Goal: Task Accomplishment & Management: Manage account settings

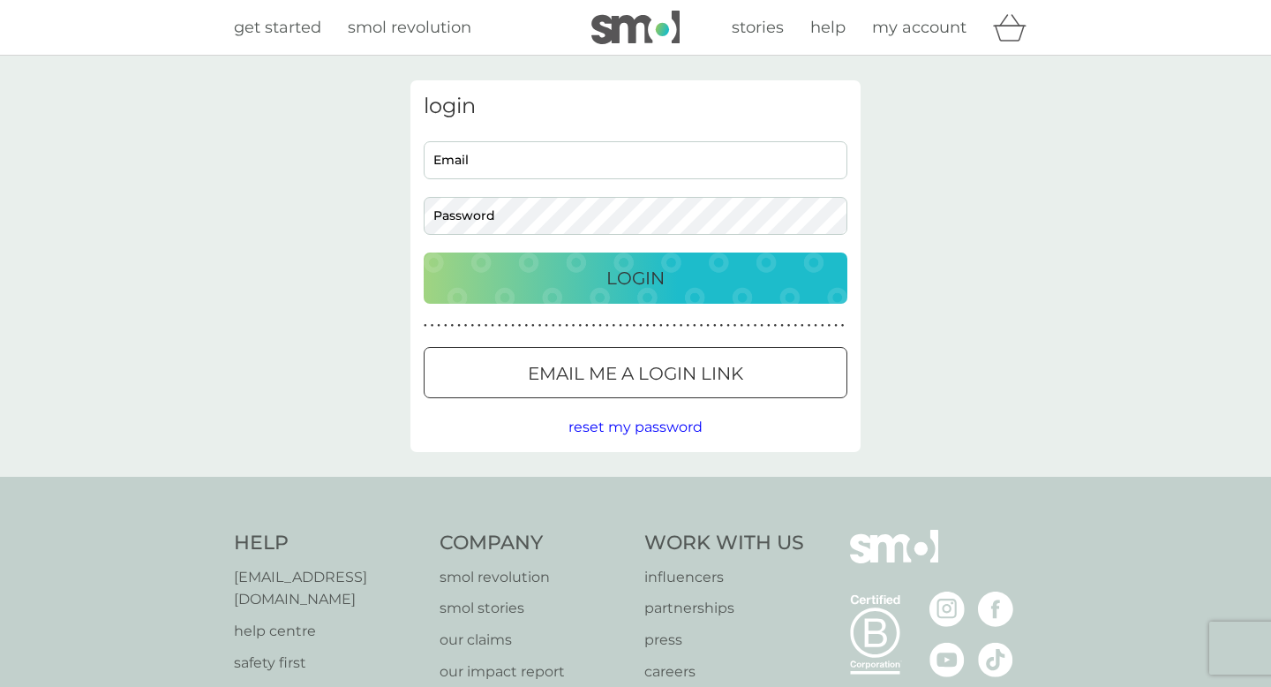
click at [704, 161] on input "Email" at bounding box center [636, 160] width 424 height 38
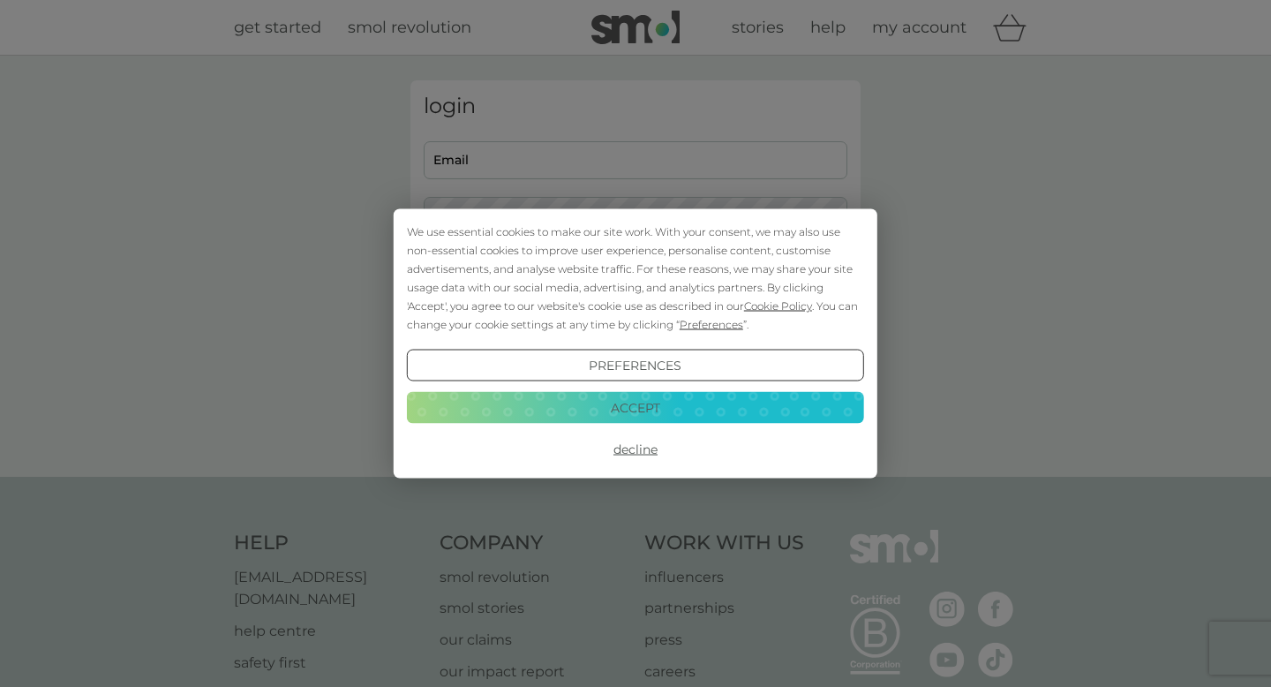
click at [645, 453] on button "Decline" at bounding box center [635, 449] width 457 height 32
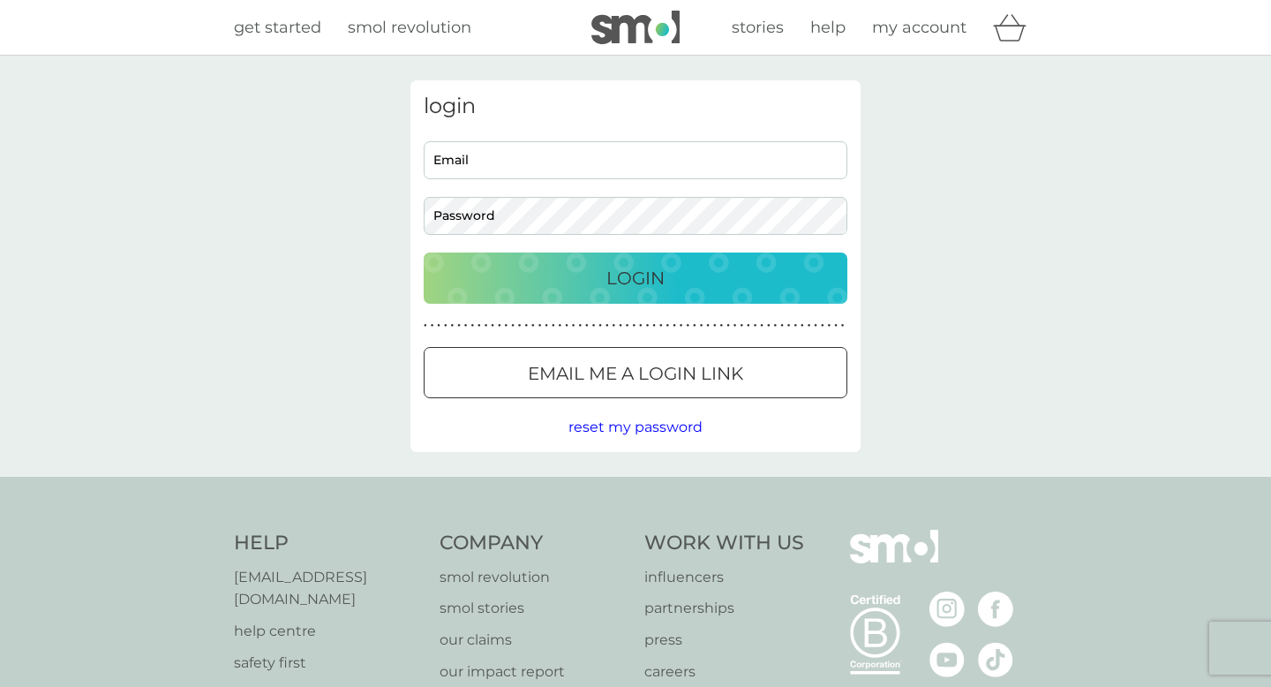
click at [599, 165] on input "Email" at bounding box center [636, 160] width 424 height 38
type input "[PERSON_NAME][EMAIL_ADDRESS][DOMAIN_NAME]"
click at [667, 291] on div "Login" at bounding box center [635, 278] width 388 height 28
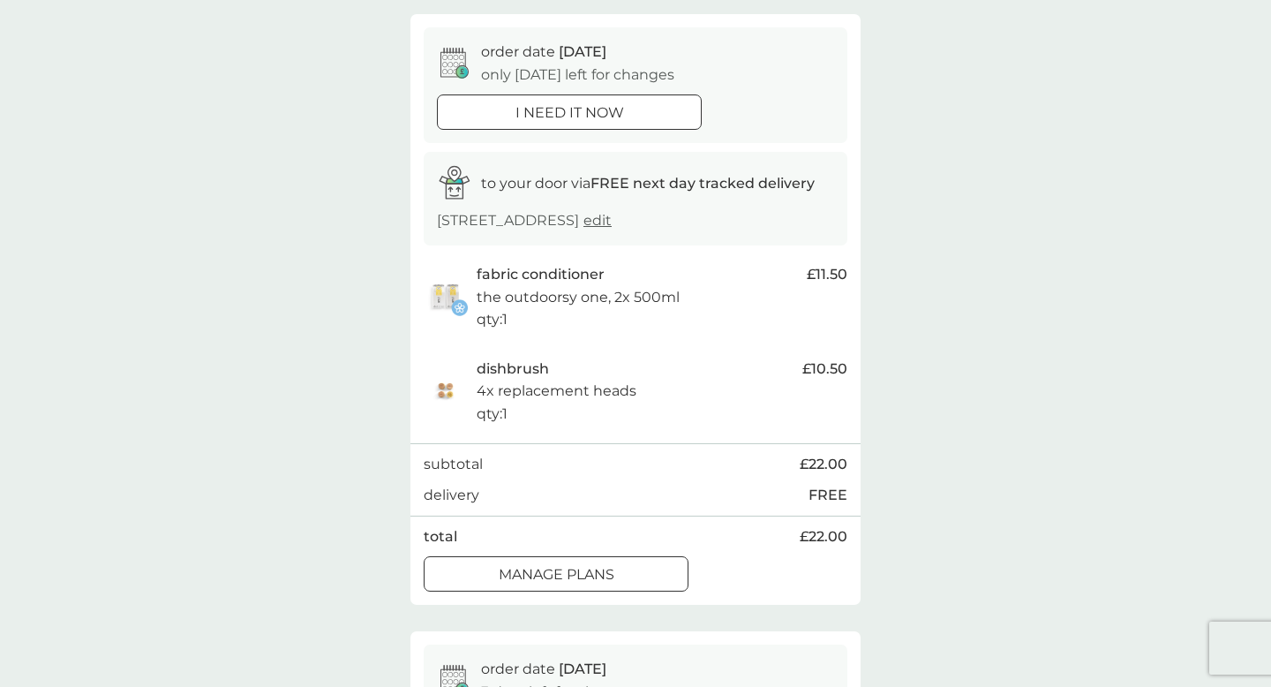
scroll to position [307, 0]
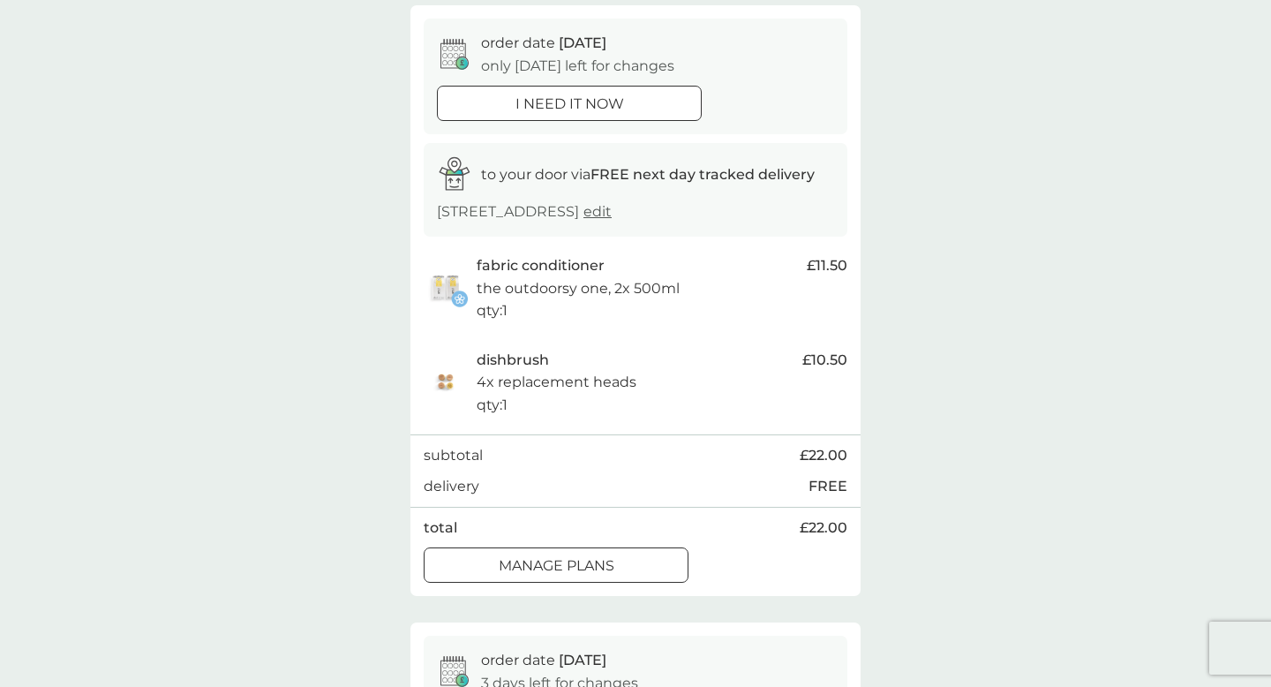
click at [534, 564] on div at bounding box center [535, 565] width 2 height 2
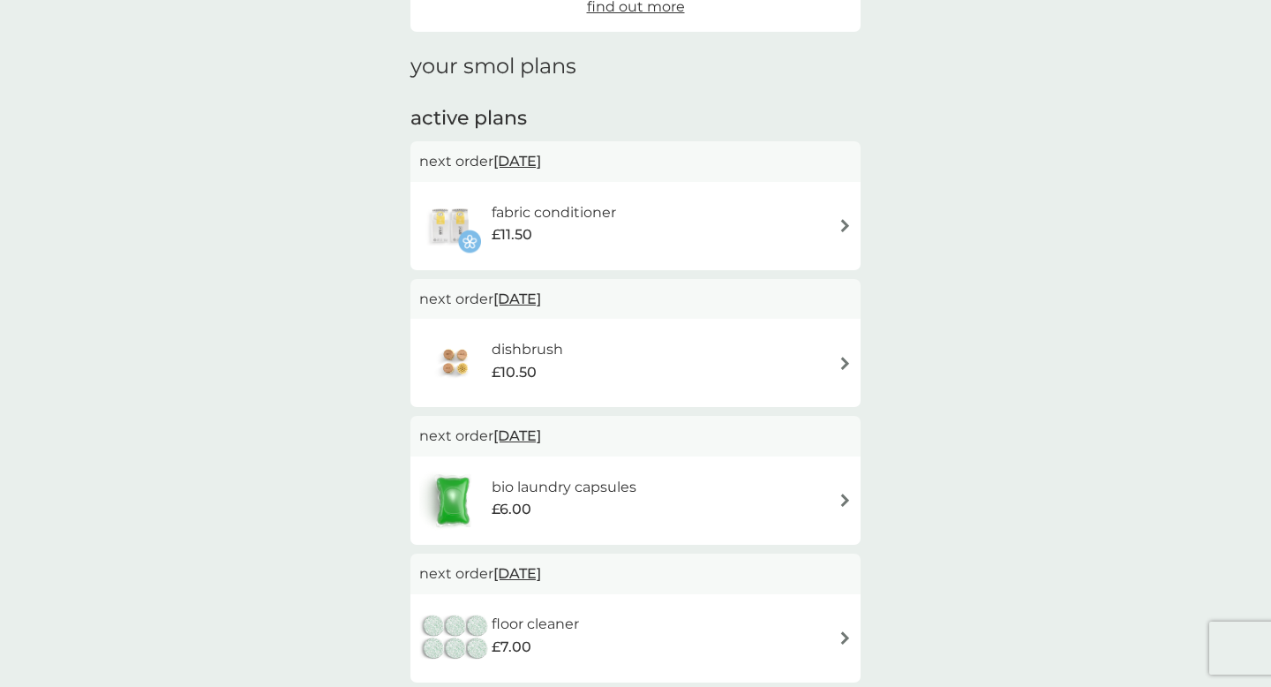
scroll to position [359, 0]
click at [833, 236] on div "fabric conditioner £11.50" at bounding box center [635, 225] width 433 height 62
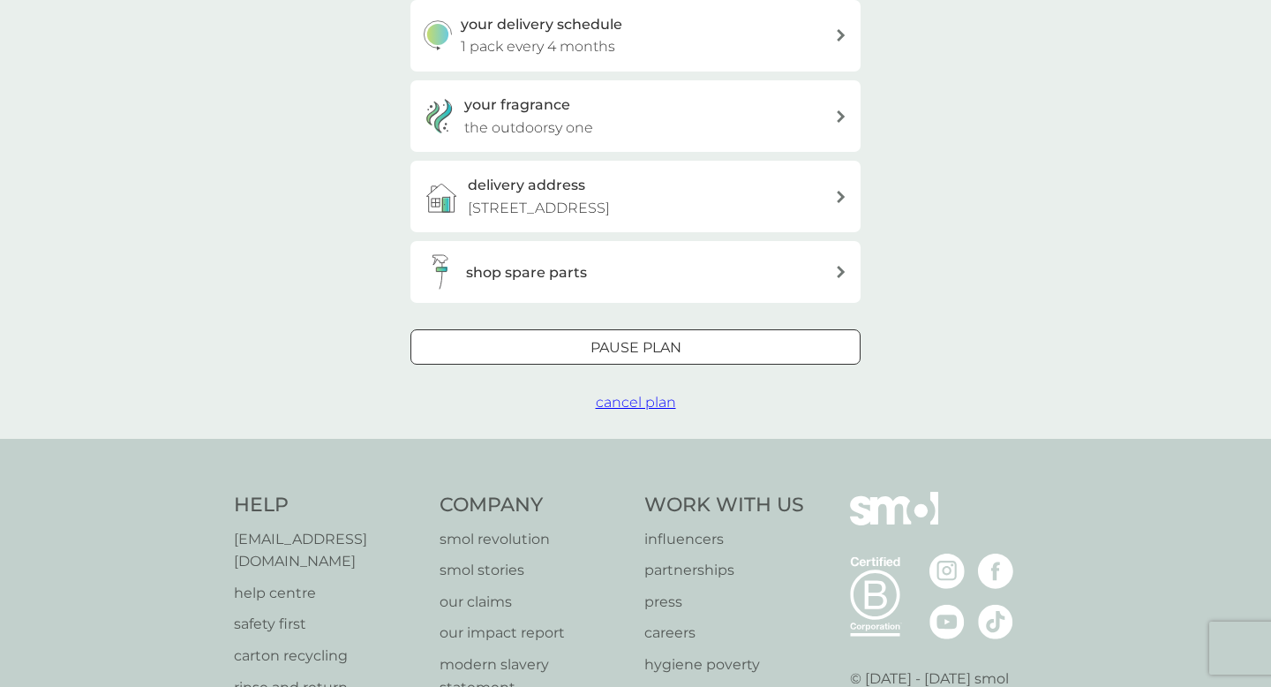
scroll to position [596, 0]
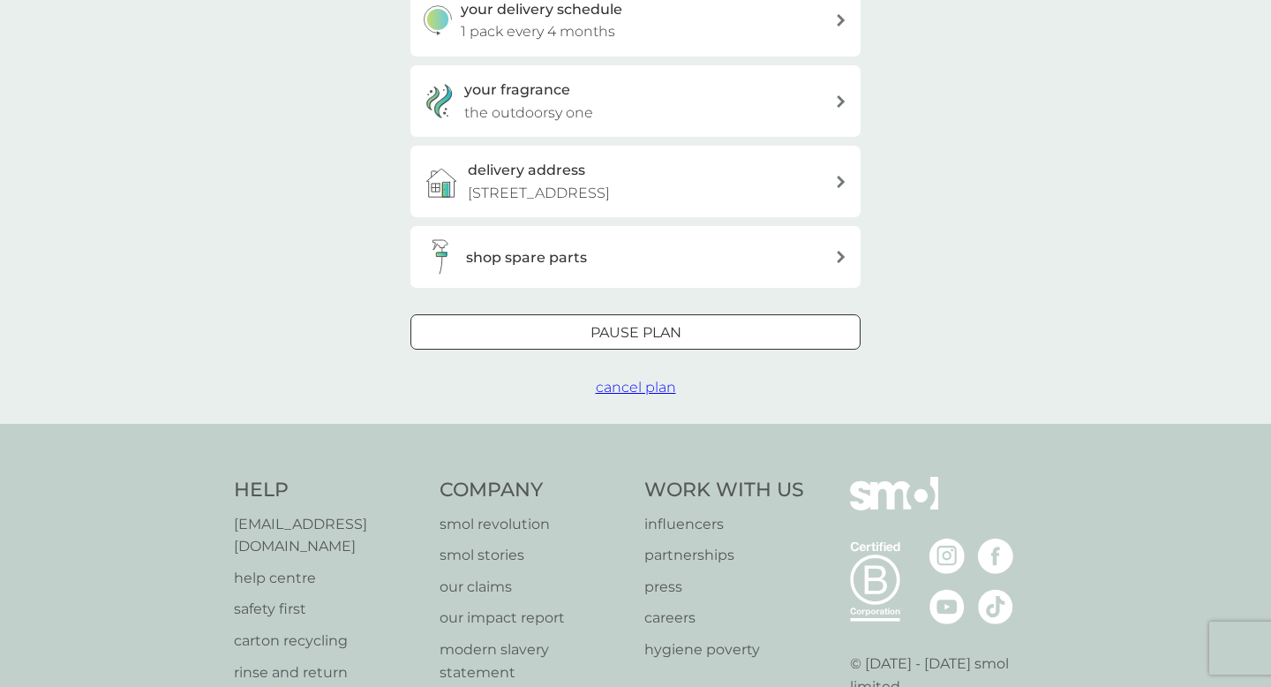
click at [606, 333] on div at bounding box center [636, 333] width 64 height 19
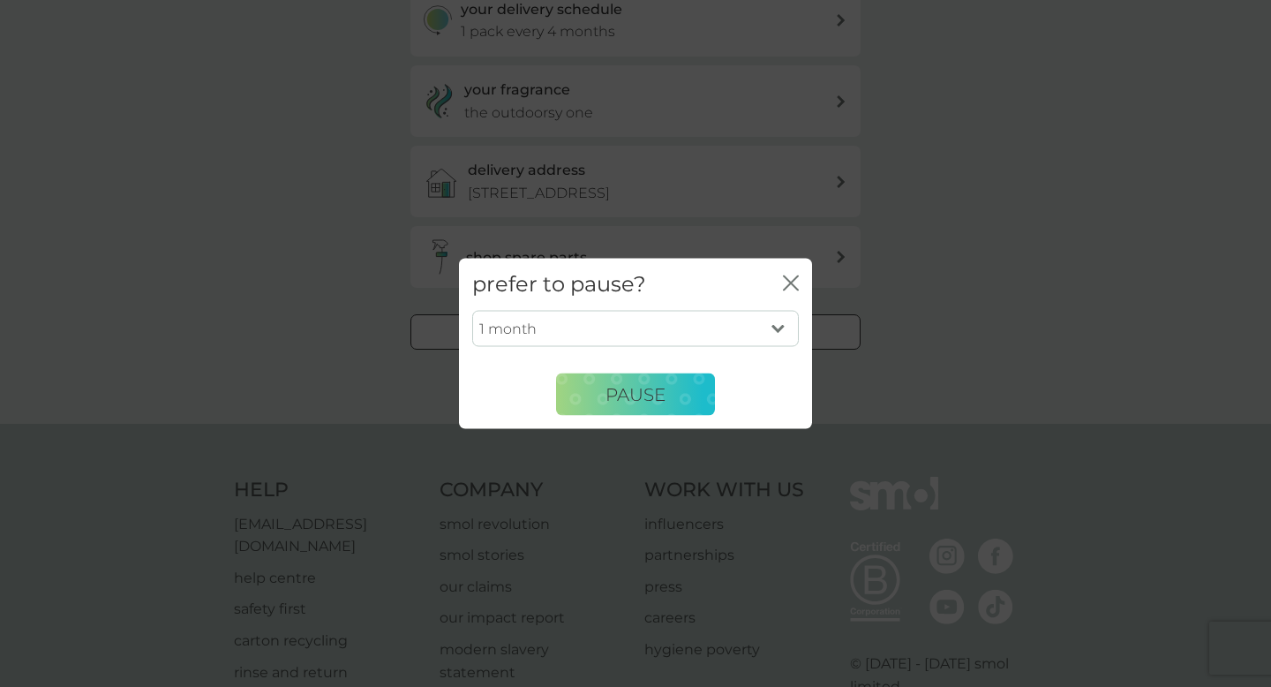
click at [624, 332] on select "1 month 2 months 3 months 4 months 5 months 6 months" at bounding box center [635, 328] width 327 height 37
select select "6"
click at [634, 404] on button "Pause" at bounding box center [635, 394] width 159 height 42
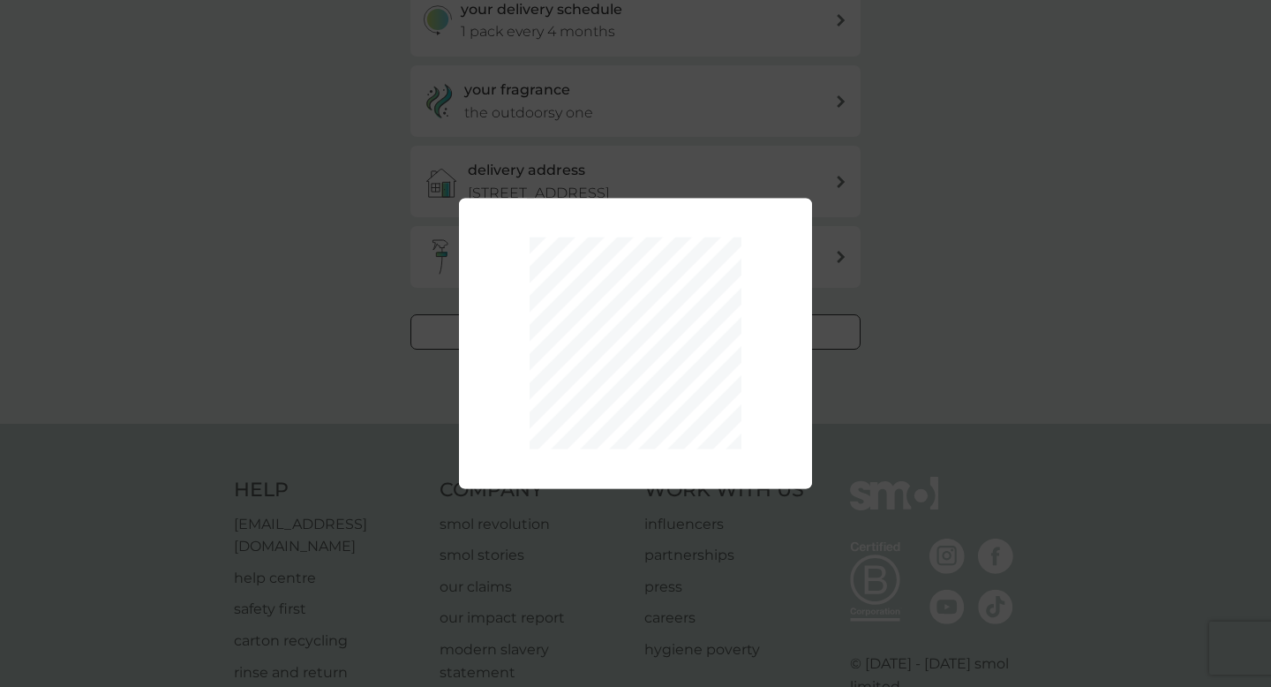
click at [324, 295] on div "1 month 2 months 3 months 4 months 5 months 6 months Pause" at bounding box center [635, 343] width 1271 height 687
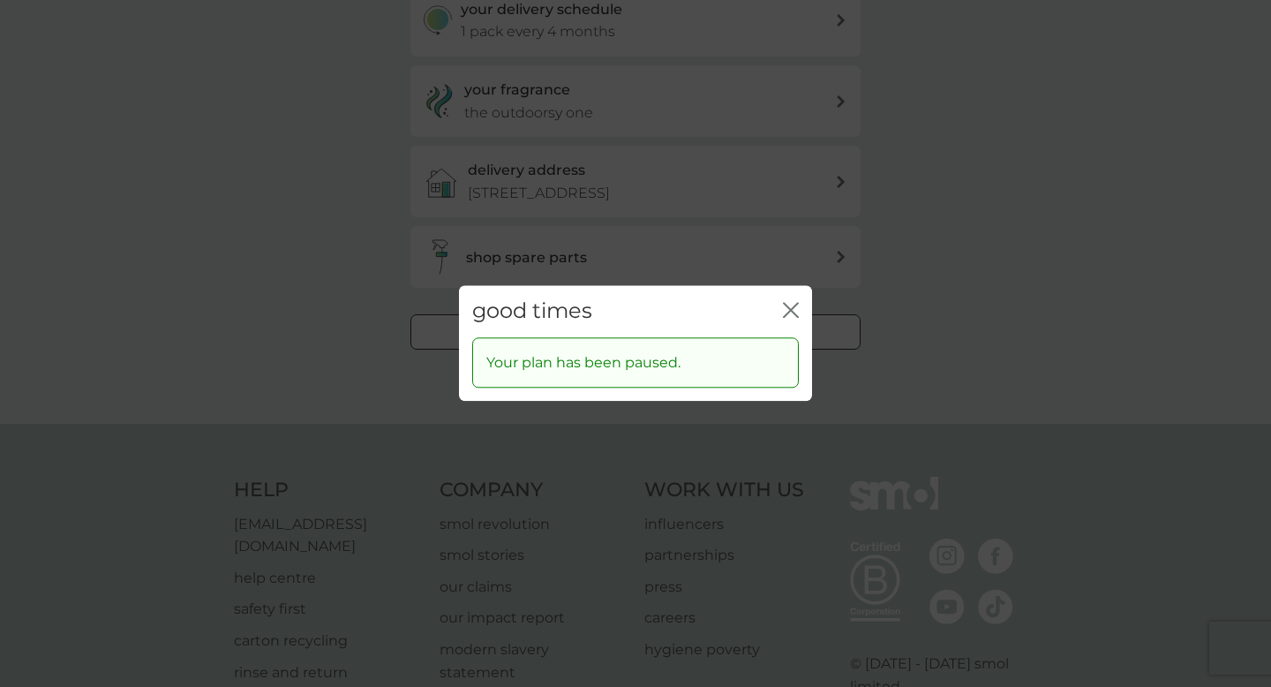
click at [802, 308] on div "good times close" at bounding box center [635, 311] width 353 height 52
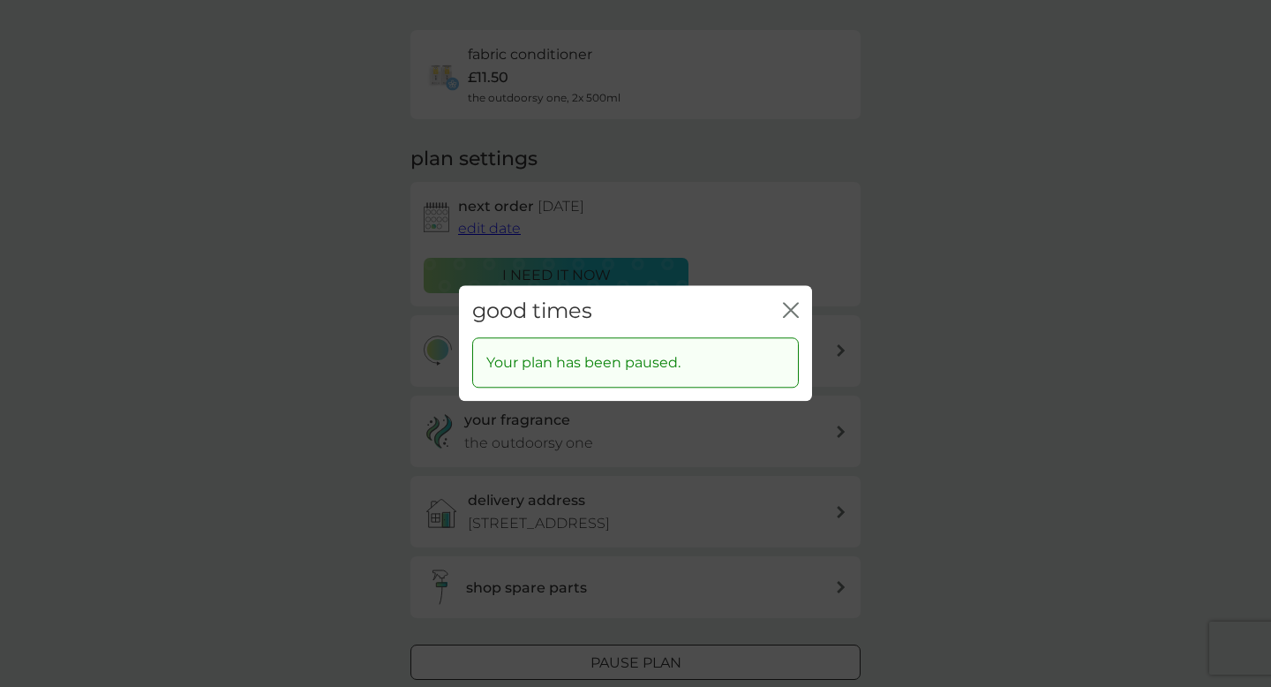
scroll to position [0, 0]
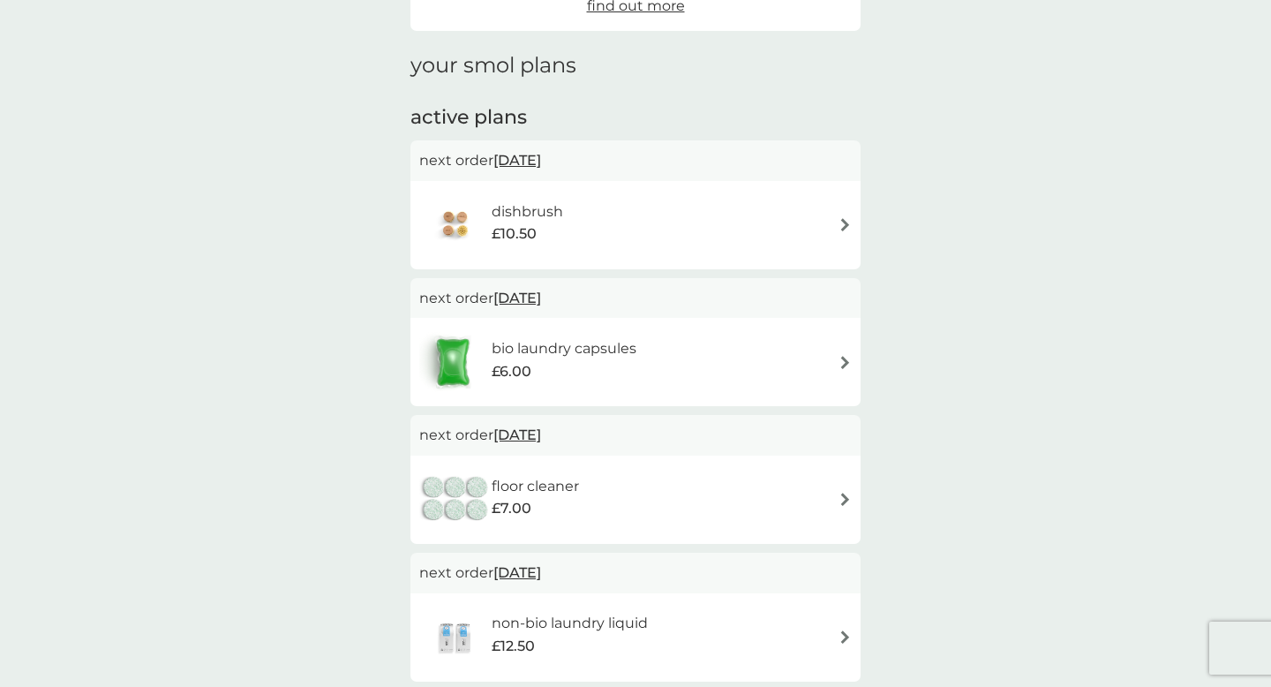
scroll to position [357, 0]
click at [838, 236] on div "dishbrush £10.50" at bounding box center [635, 228] width 433 height 62
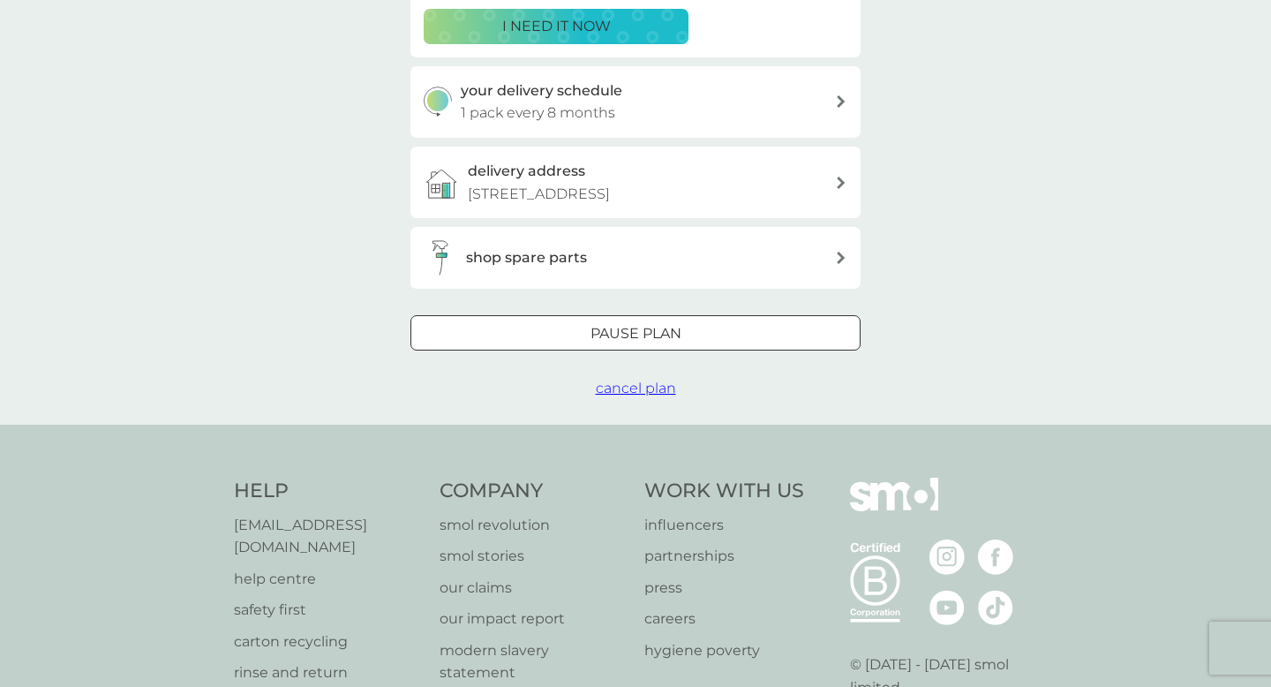
scroll to position [540, 0]
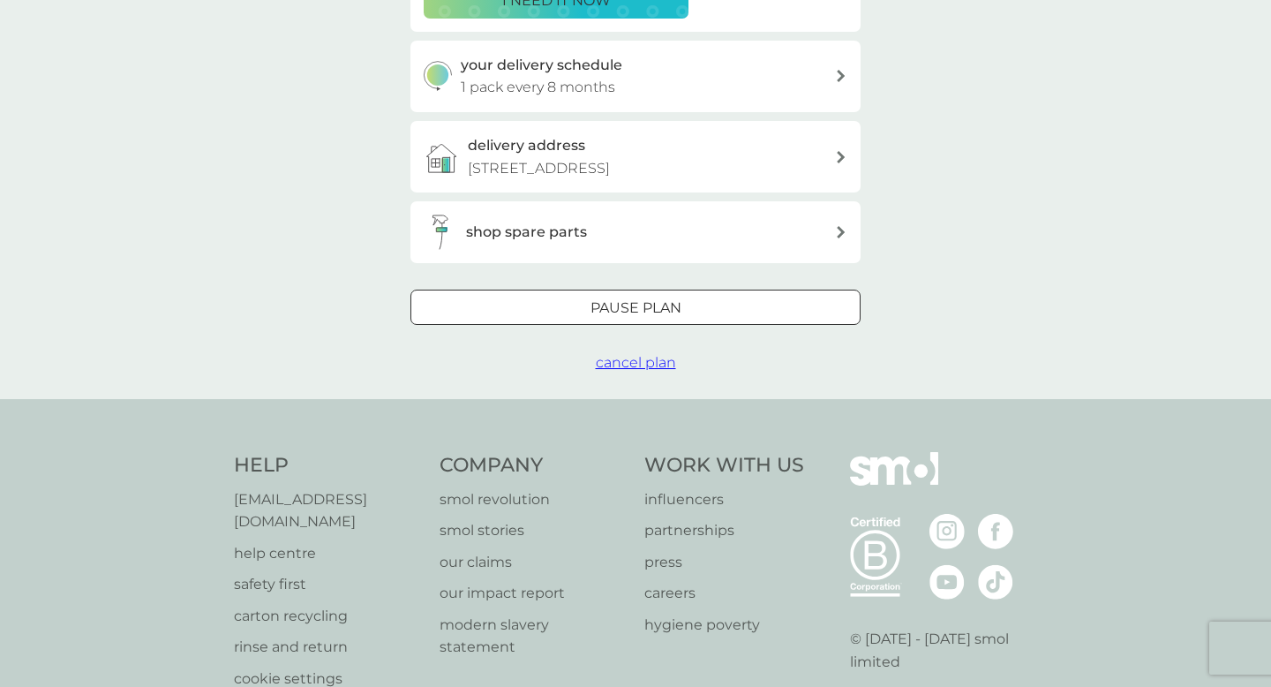
click at [676, 304] on p "Pause plan" at bounding box center [636, 308] width 91 height 23
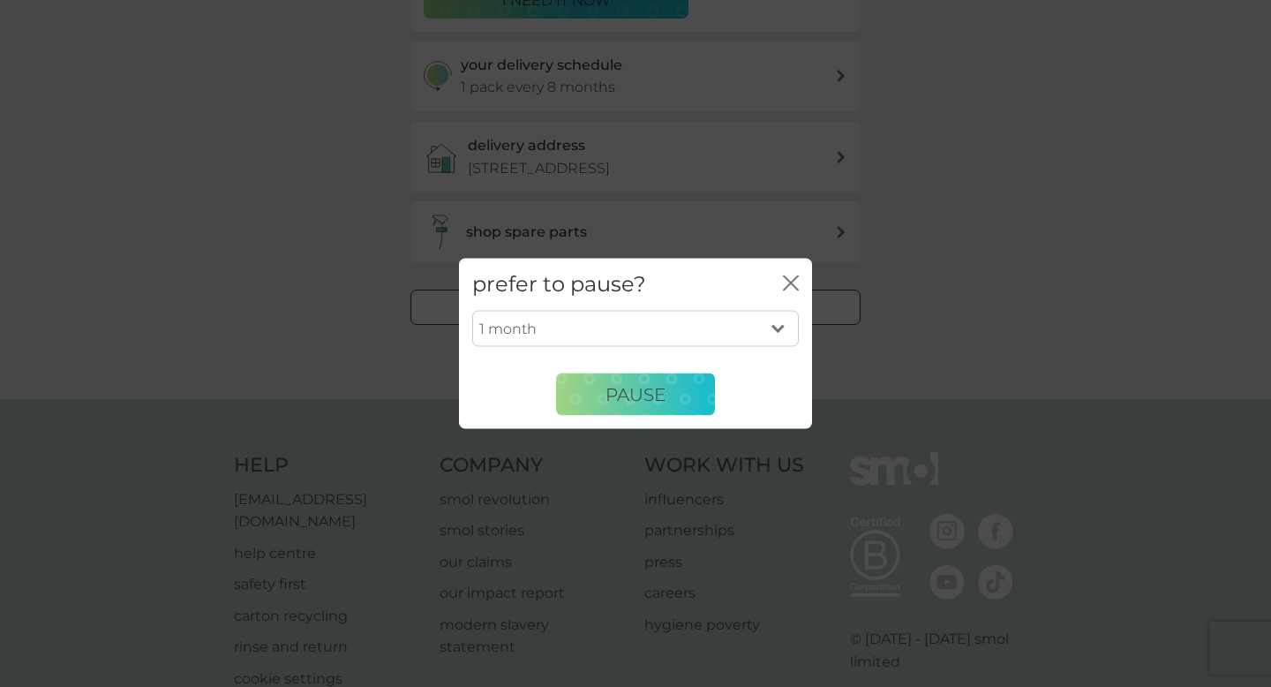
click at [706, 336] on select "1 month 2 months 3 months 4 months 5 months 6 months" at bounding box center [635, 328] width 327 height 37
select select "4"
click at [702, 401] on button "Pause" at bounding box center [635, 394] width 159 height 42
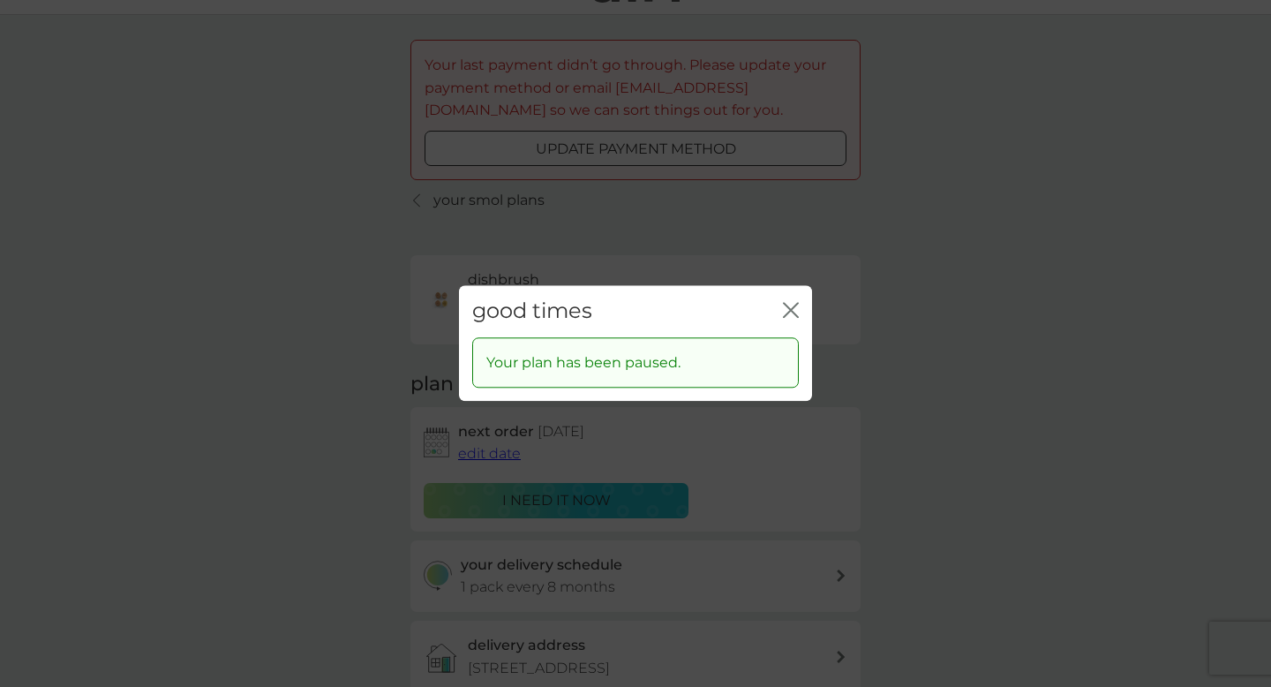
scroll to position [0, 0]
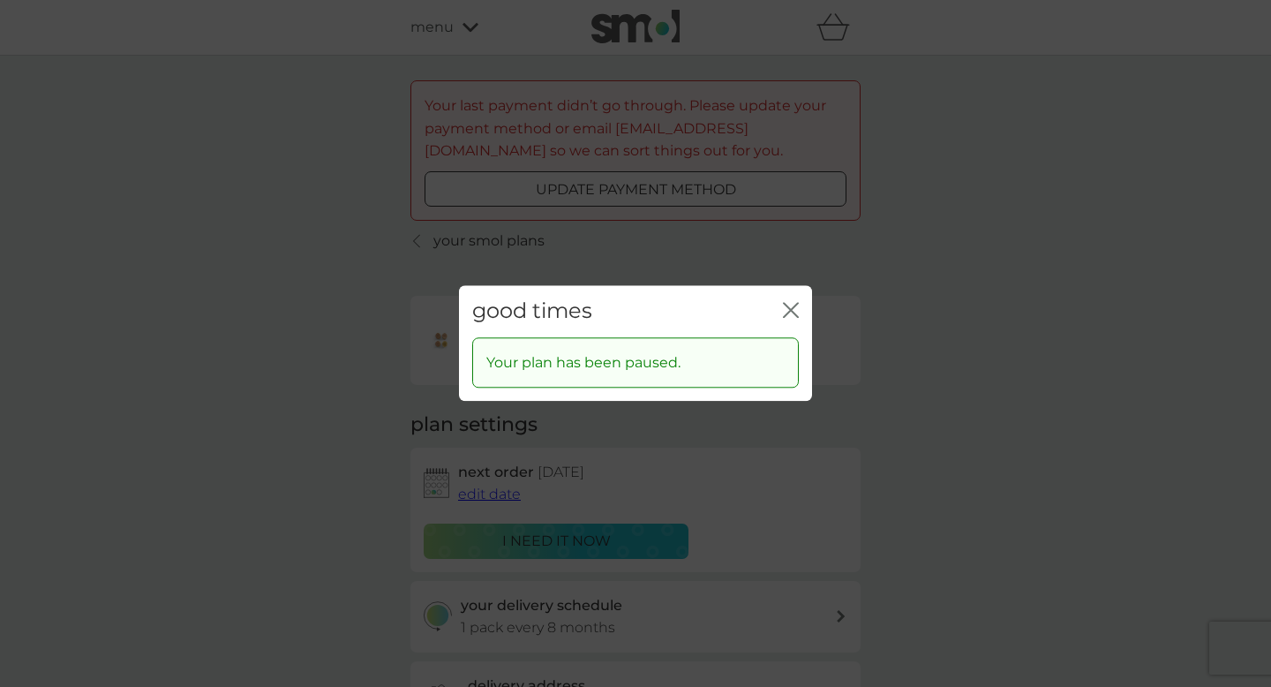
click at [263, 335] on div "good times close Your plan has been paused." at bounding box center [635, 343] width 1271 height 687
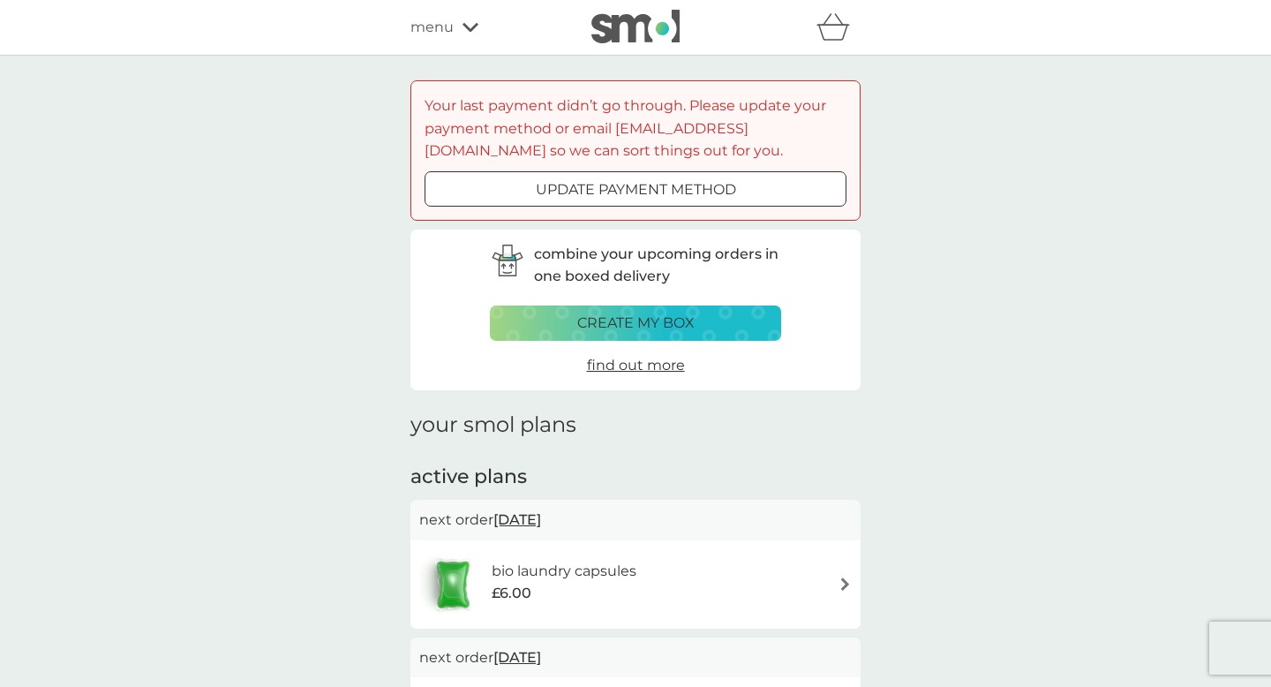
scroll to position [357, 0]
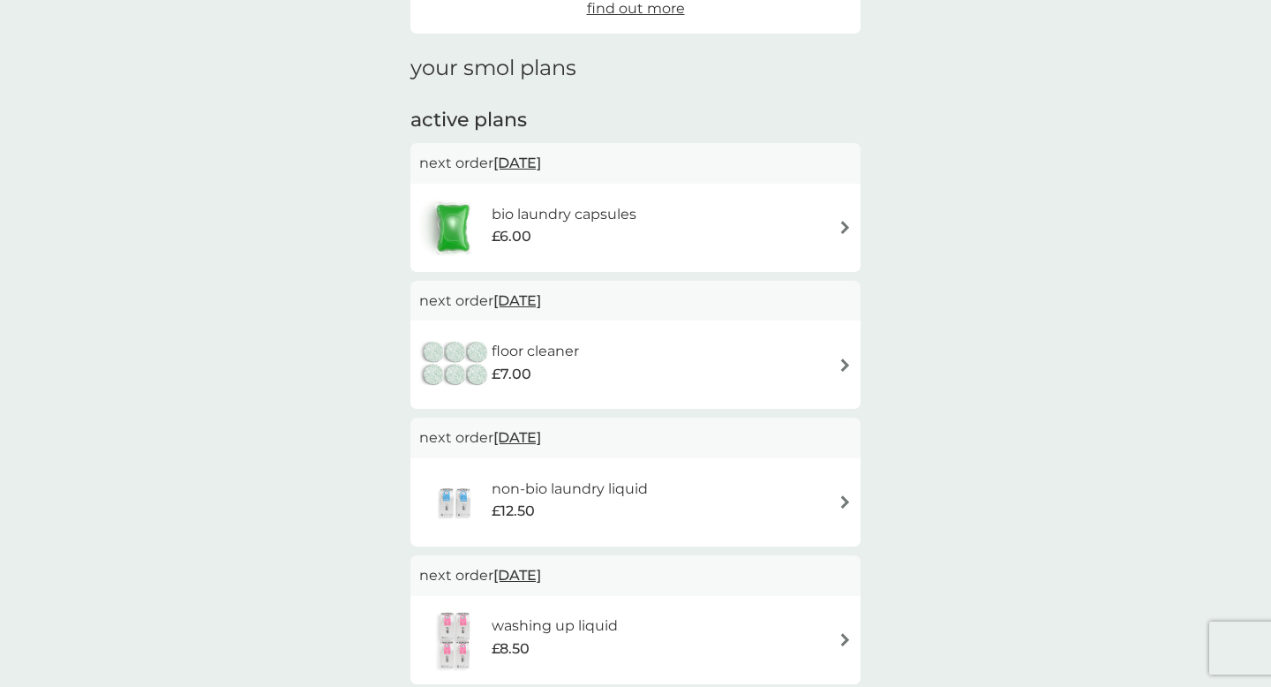
click at [844, 233] on img at bounding box center [845, 227] width 13 height 13
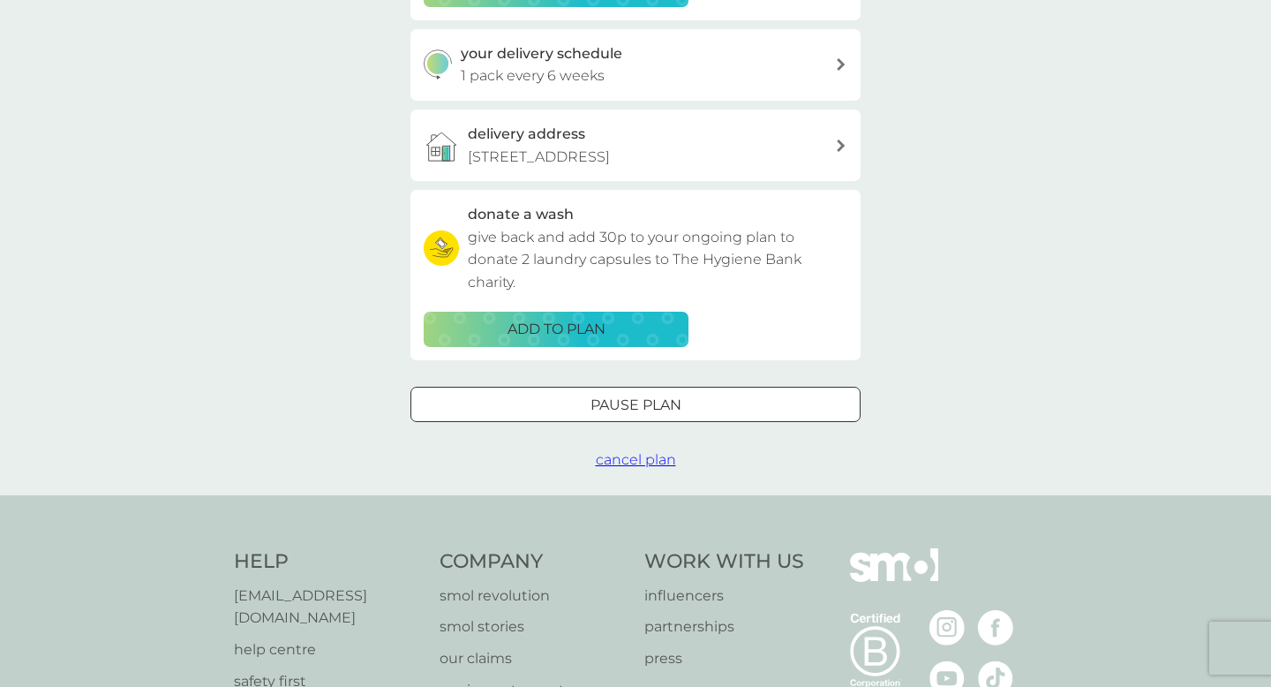
scroll to position [757, 0]
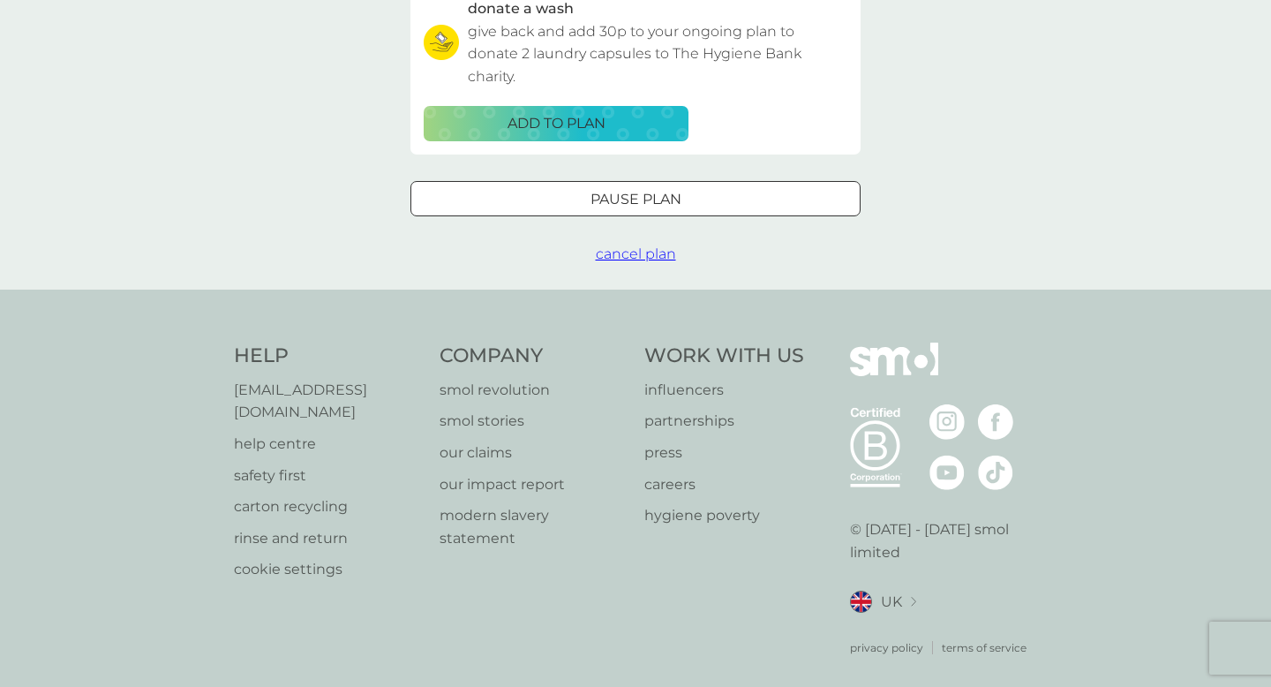
click at [704, 202] on div "Pause plan" at bounding box center [635, 199] width 448 height 23
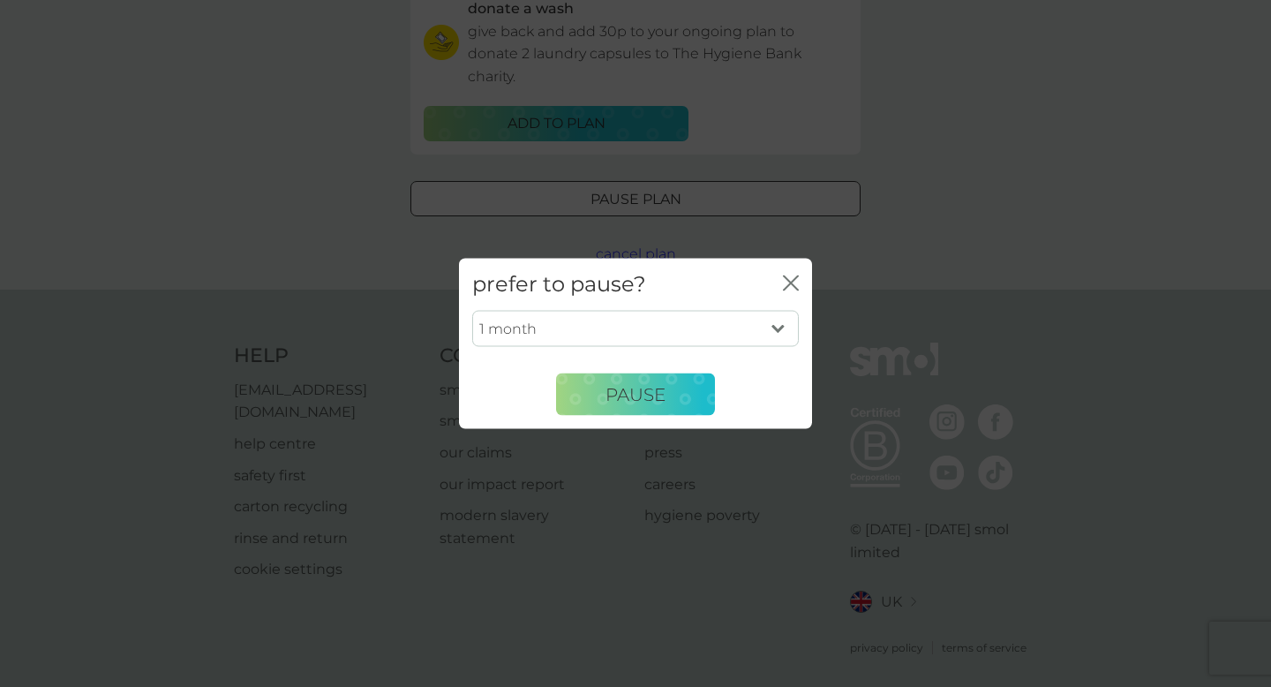
click at [662, 324] on select "1 month 2 months 3 months 4 months 5 months 6 months" at bounding box center [635, 328] width 327 height 37
select select "4"
click at [651, 390] on span "Pause" at bounding box center [636, 393] width 60 height 21
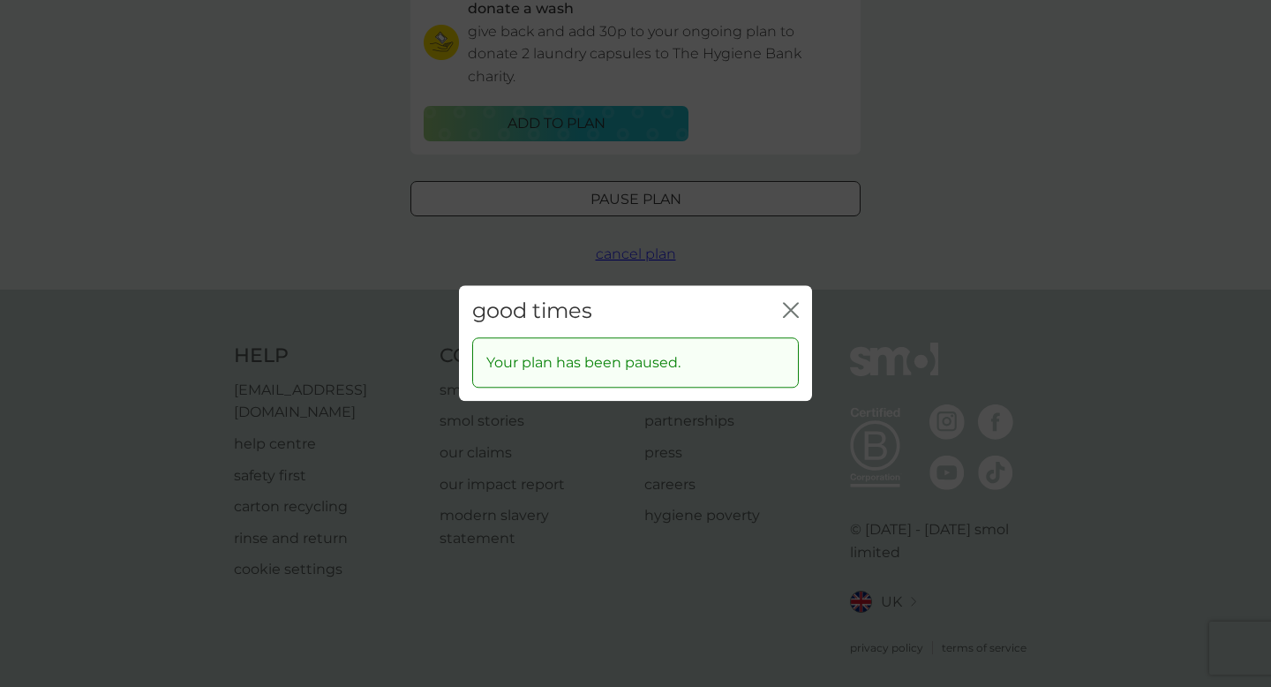
click at [344, 289] on div "good times close Your plan has been paused." at bounding box center [635, 343] width 1271 height 687
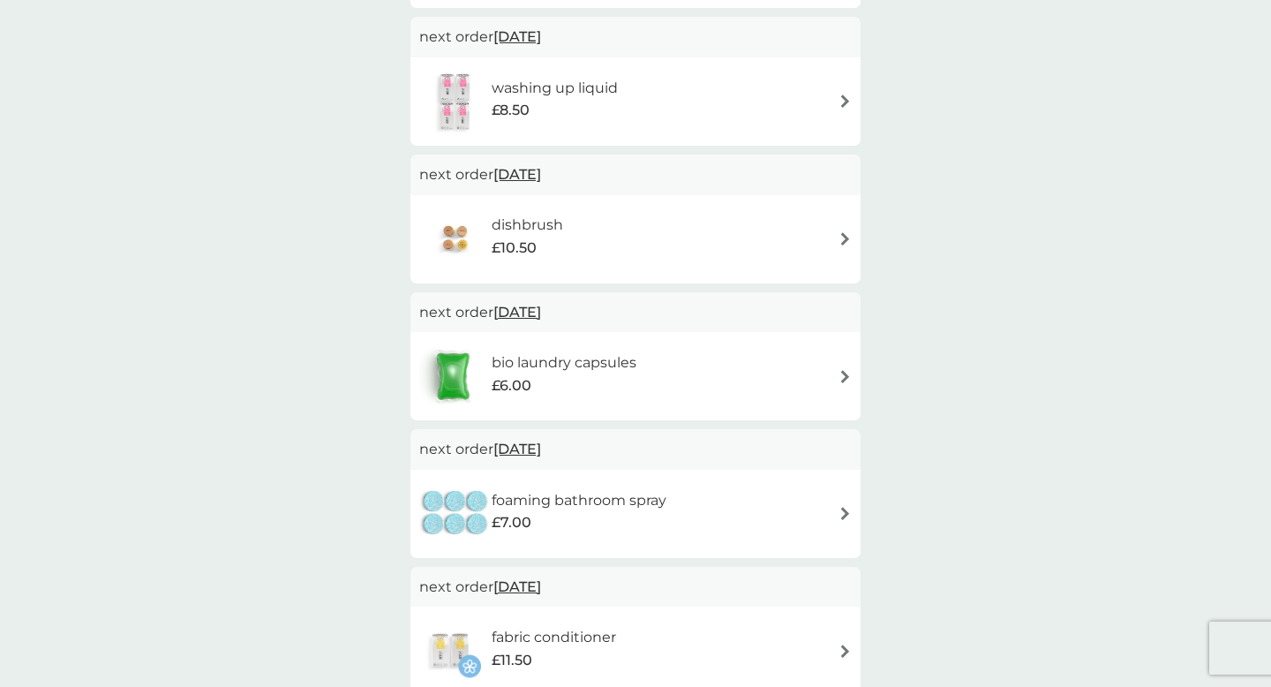
scroll to position [357, 0]
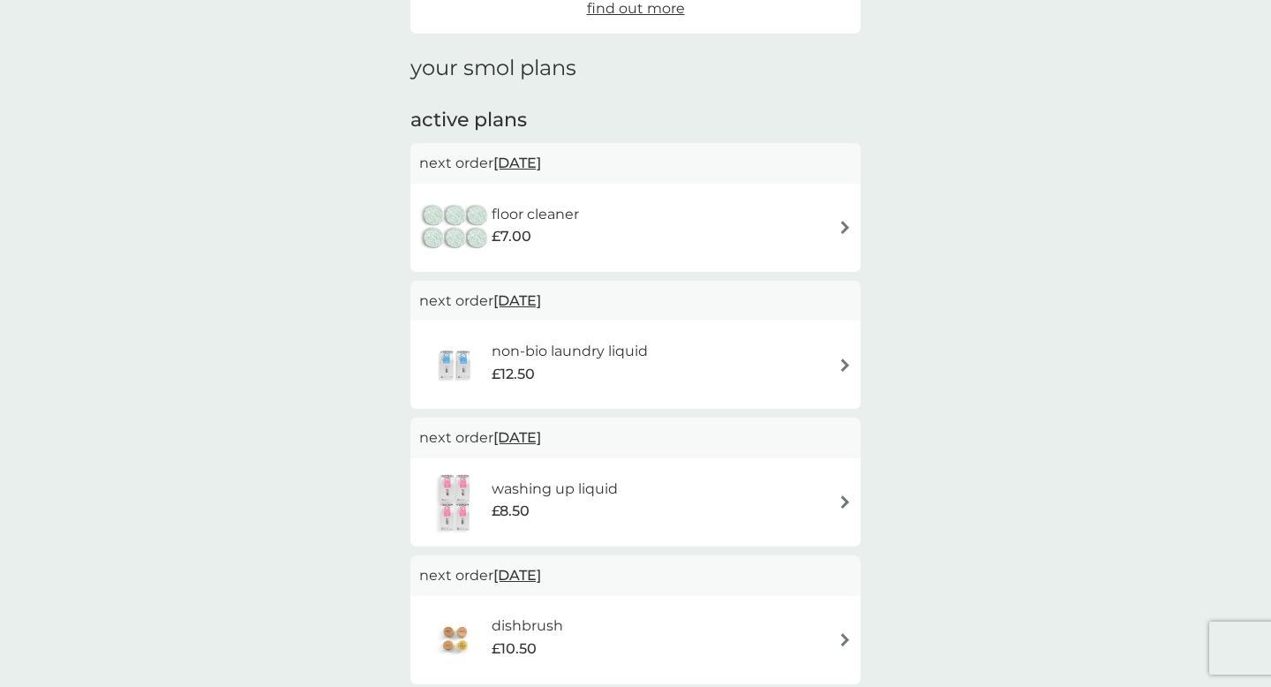
click at [841, 232] on img at bounding box center [845, 227] width 13 height 13
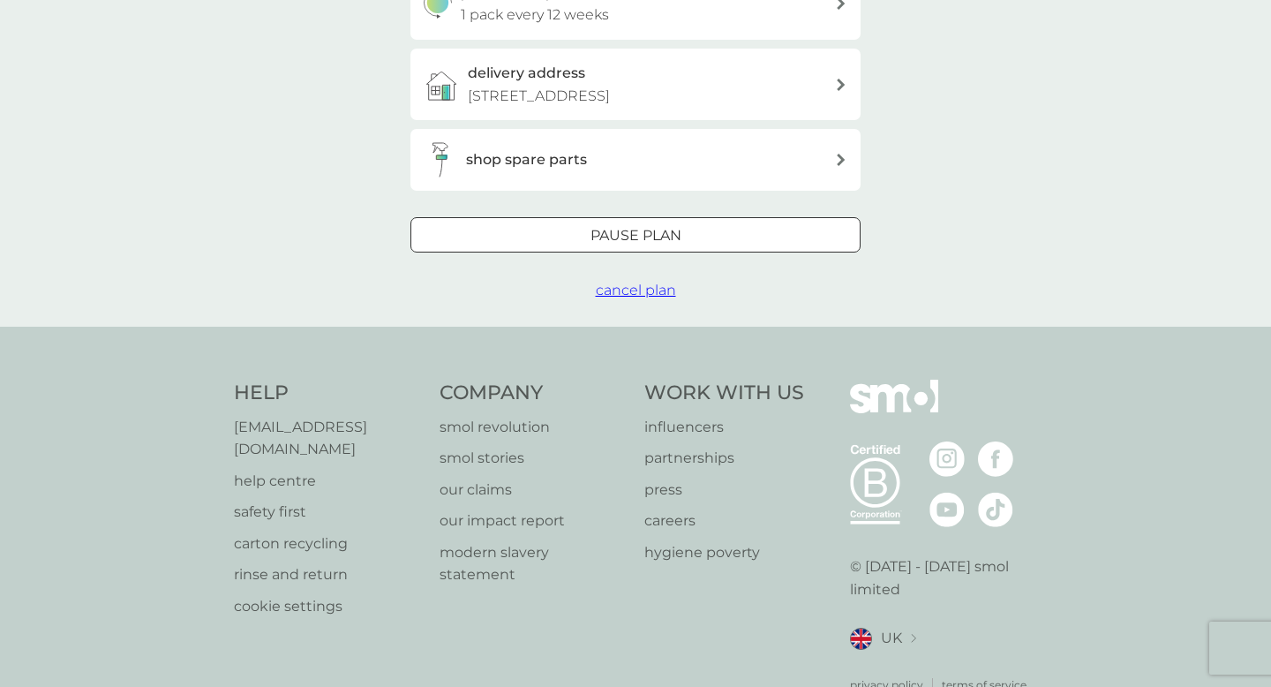
scroll to position [649, 0]
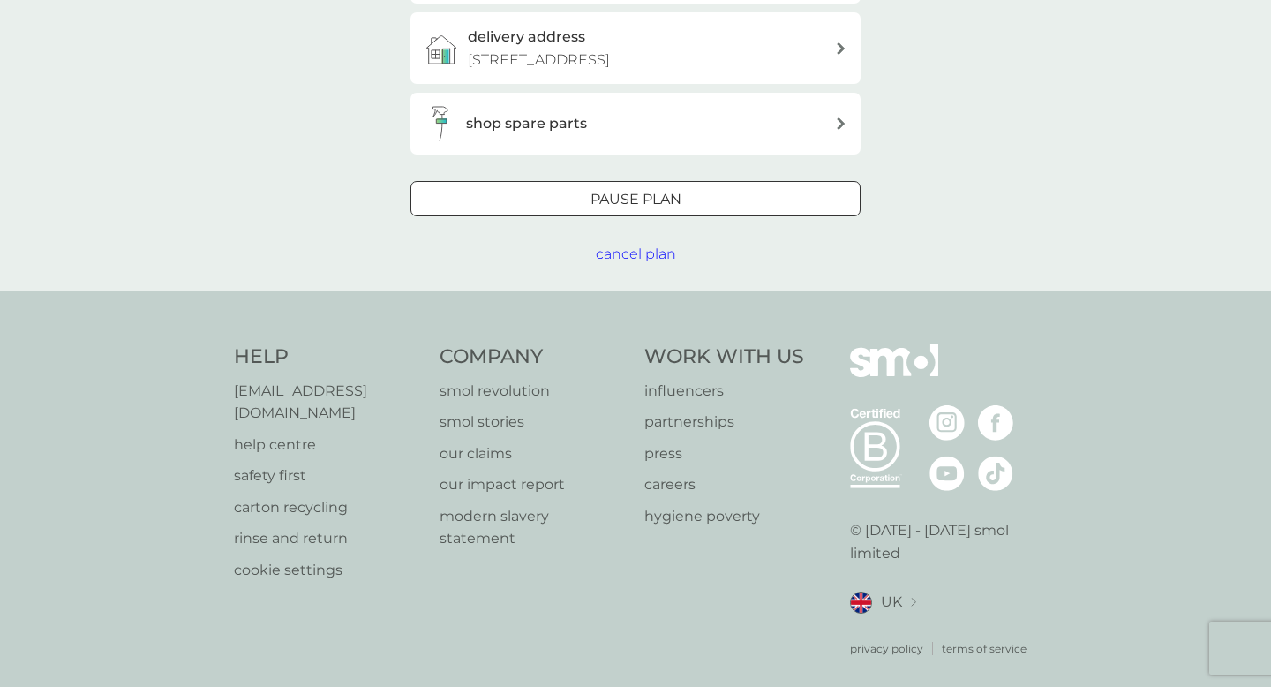
click at [638, 204] on div at bounding box center [636, 199] width 64 height 19
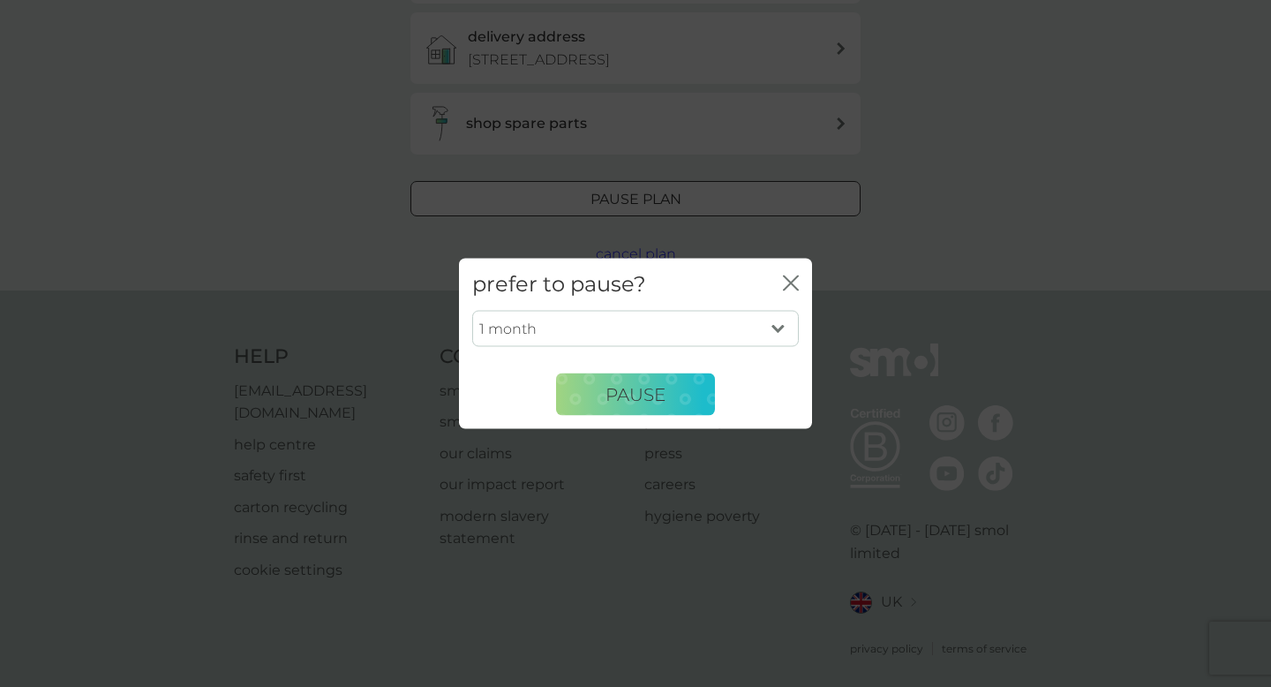
click at [643, 335] on select "1 month 2 months 3 months 4 months 5 months 6 months" at bounding box center [635, 328] width 327 height 37
select select "5"
click at [638, 373] on button "Pause" at bounding box center [635, 394] width 159 height 42
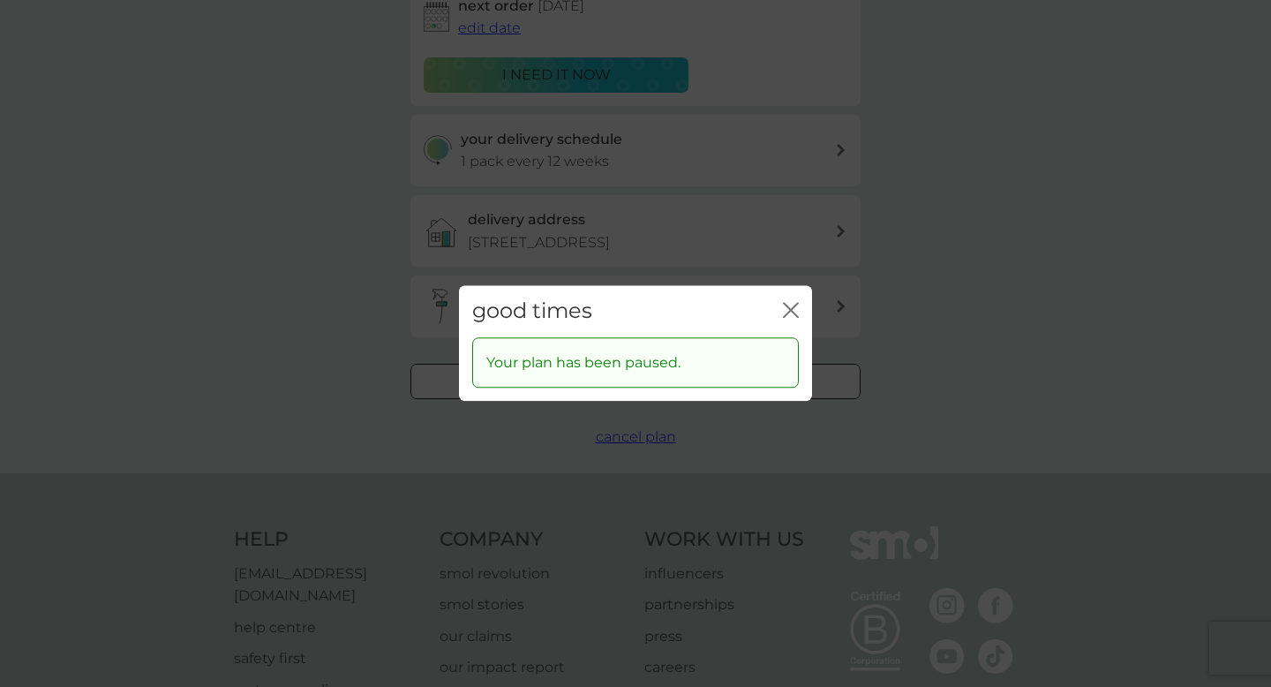
scroll to position [0, 0]
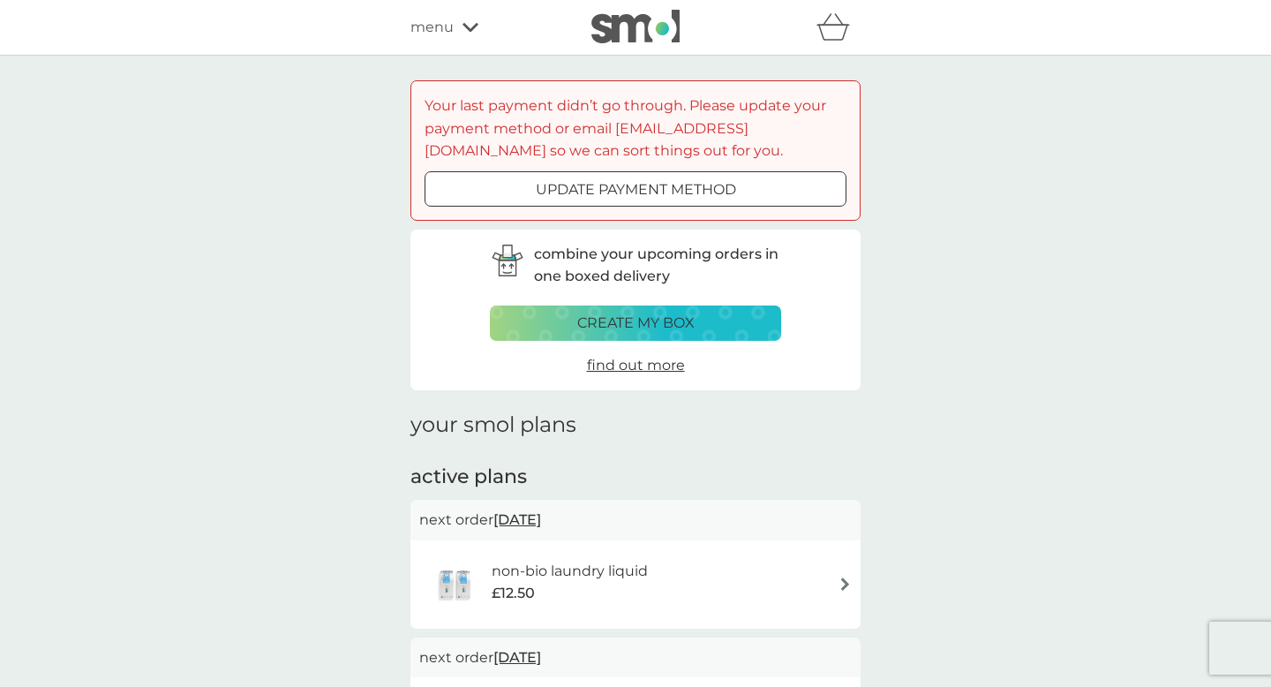
scroll to position [347, 0]
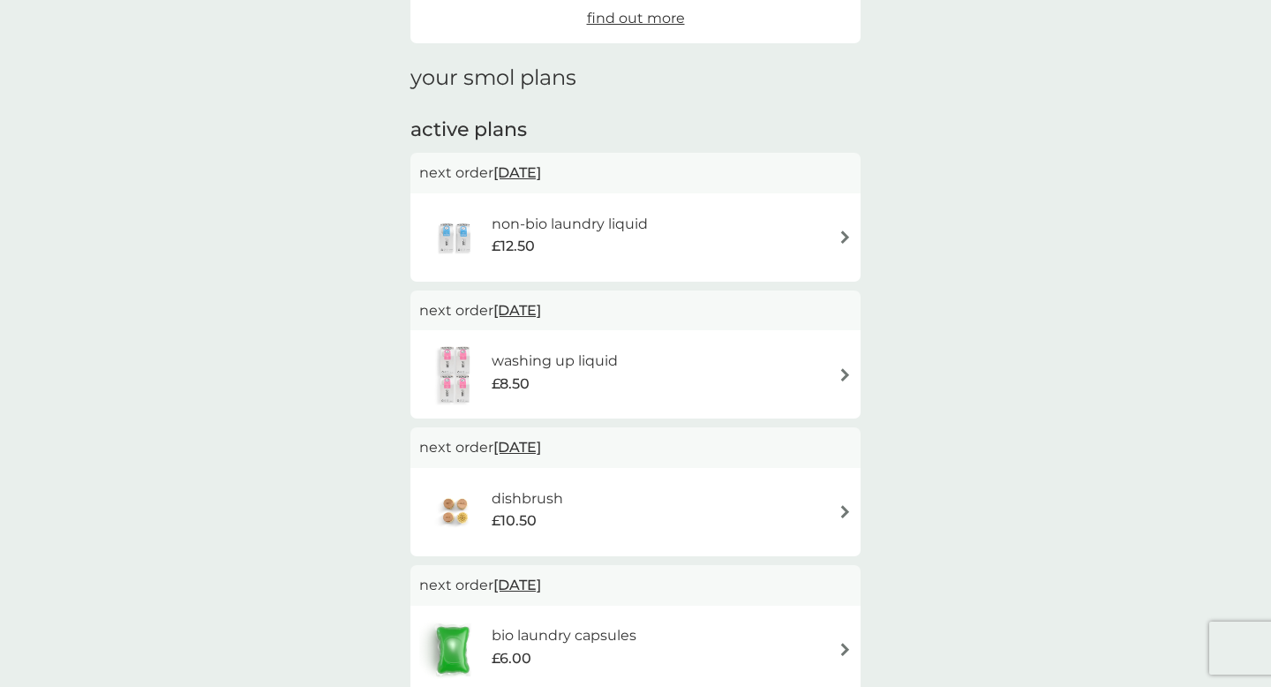
click at [832, 232] on div "non-bio laundry liquid £12.50" at bounding box center [635, 238] width 433 height 62
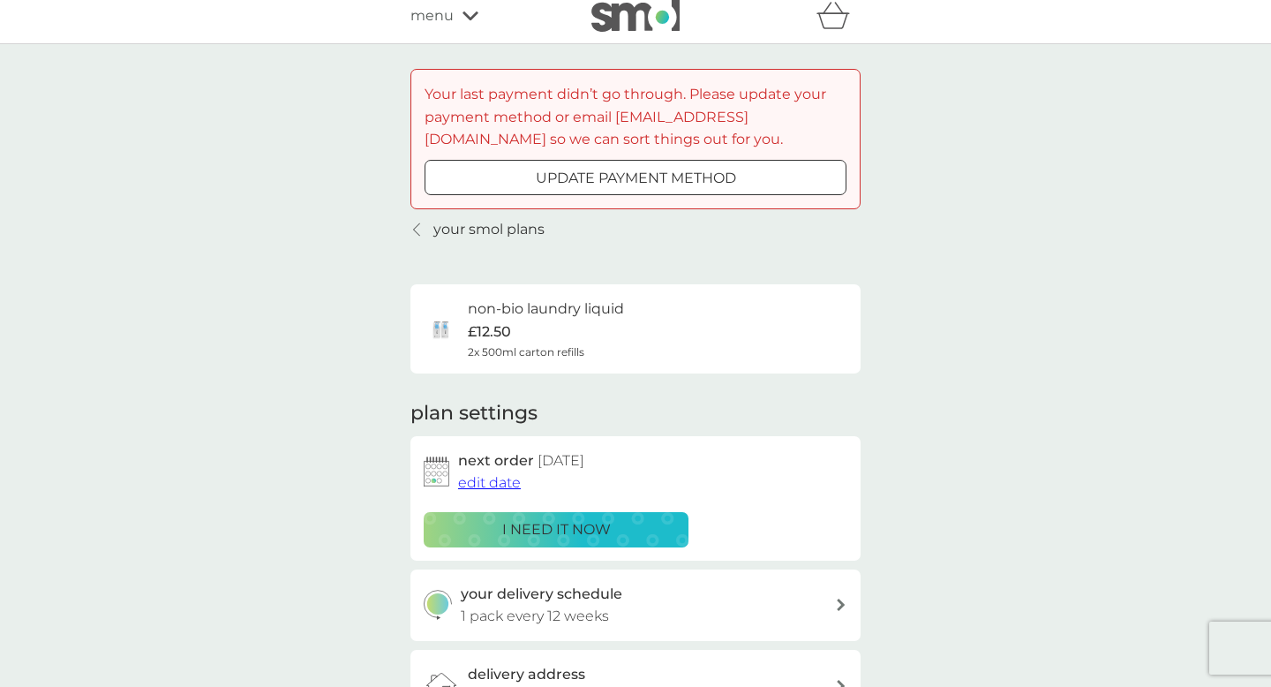
scroll to position [13, 0]
click at [606, 526] on p "i need it now" at bounding box center [556, 527] width 109 height 23
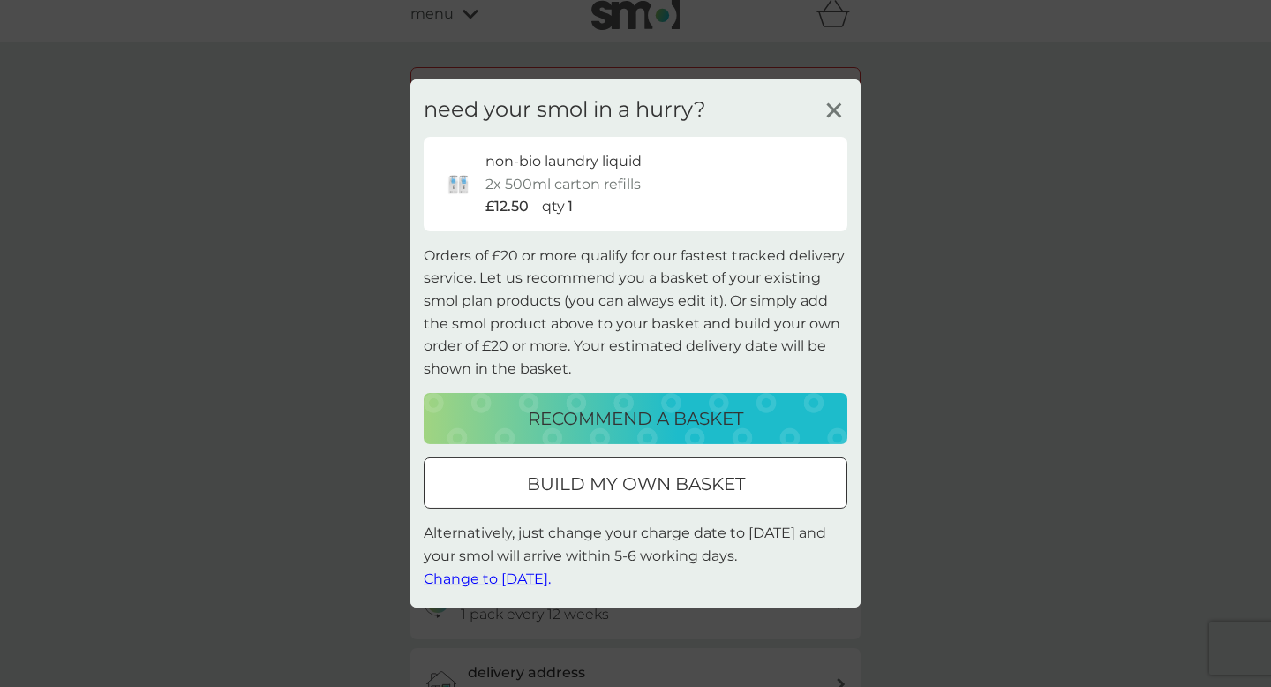
click at [637, 478] on div at bounding box center [635, 482] width 9 height 9
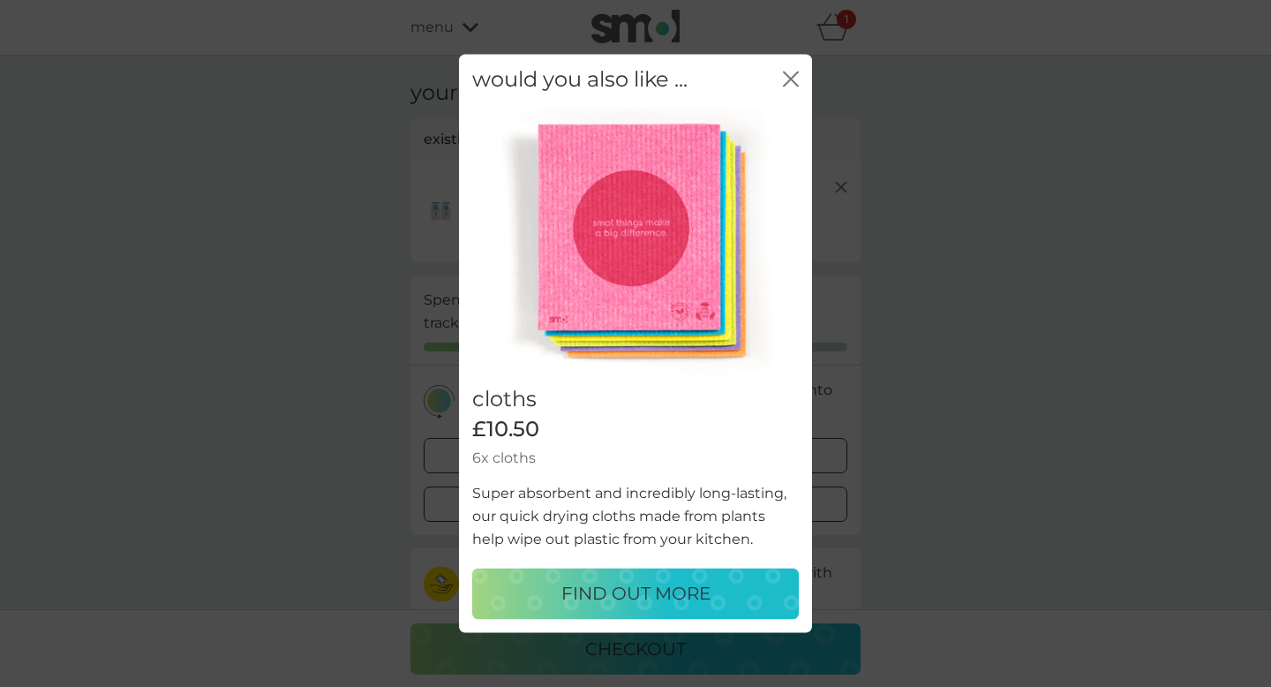
click at [786, 82] on icon "close" at bounding box center [791, 79] width 16 height 16
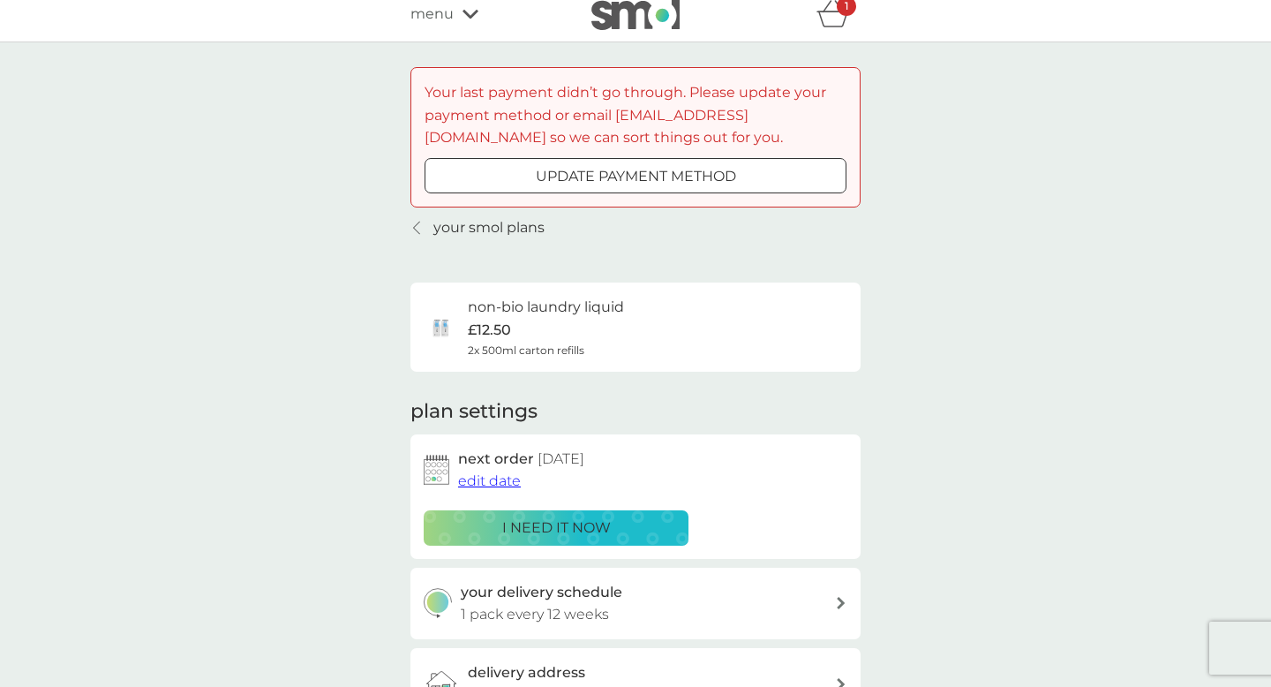
scroll to position [41, 0]
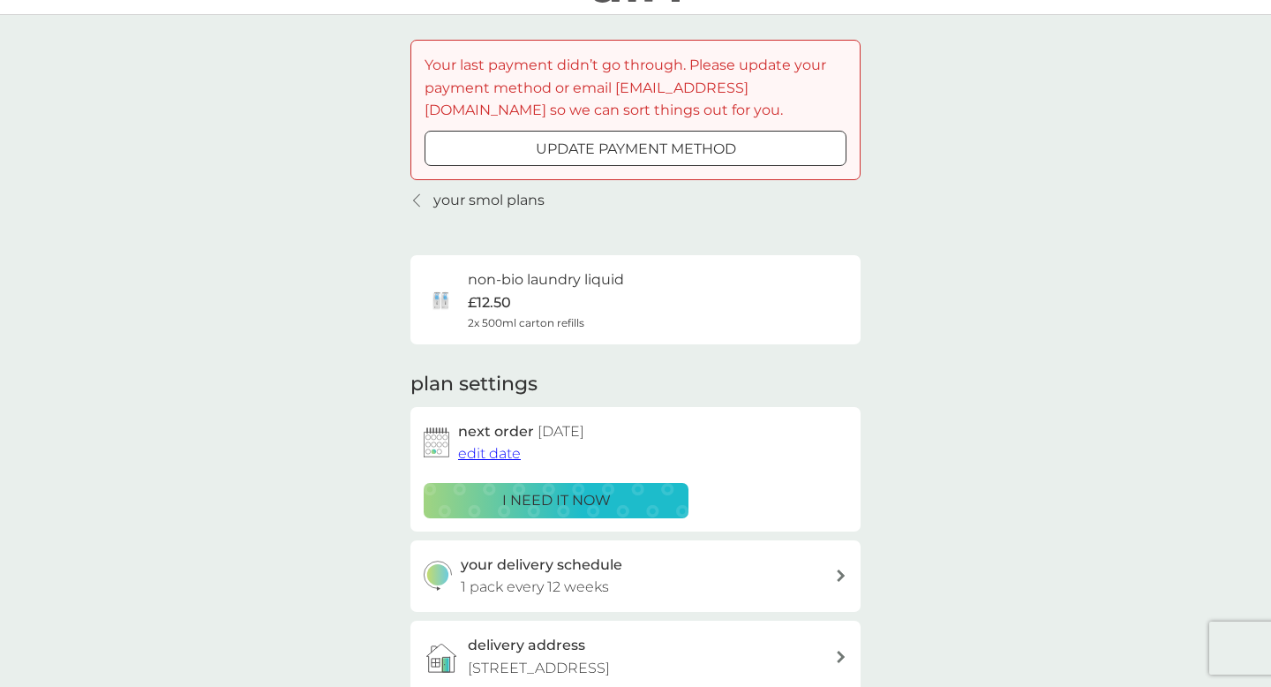
click at [695, 305] on div "non-bio laundry liquid £12.50 2x 500ml carton refills" at bounding box center [636, 299] width 424 height 62
click at [603, 282] on h6 "non-bio laundry liquid" at bounding box center [546, 279] width 156 height 23
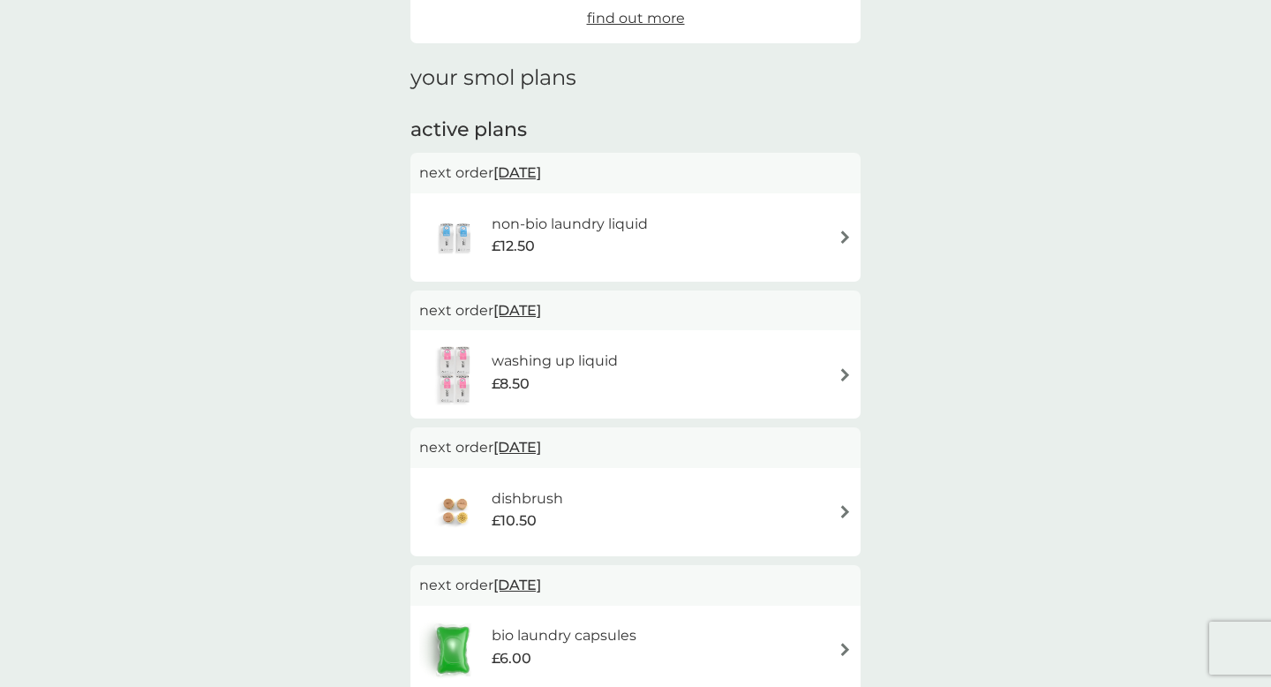
scroll to position [108, 0]
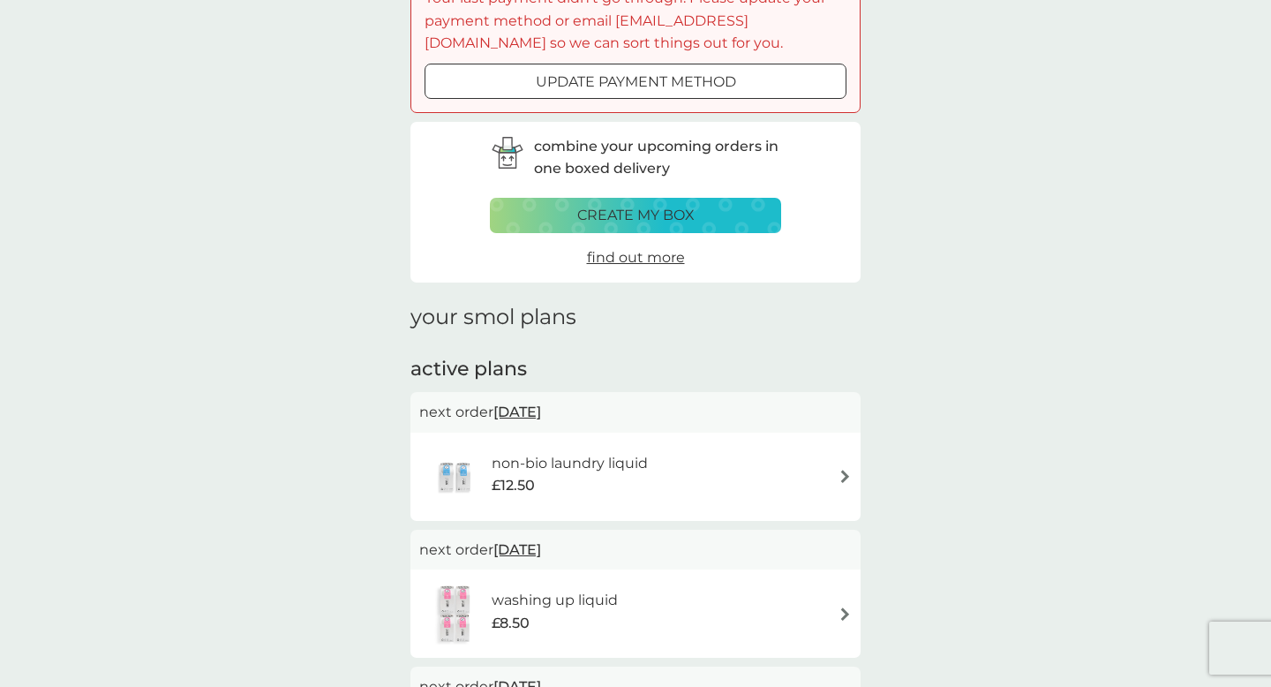
click at [855, 466] on div "non-bio laundry liquid £12.50" at bounding box center [636, 477] width 450 height 88
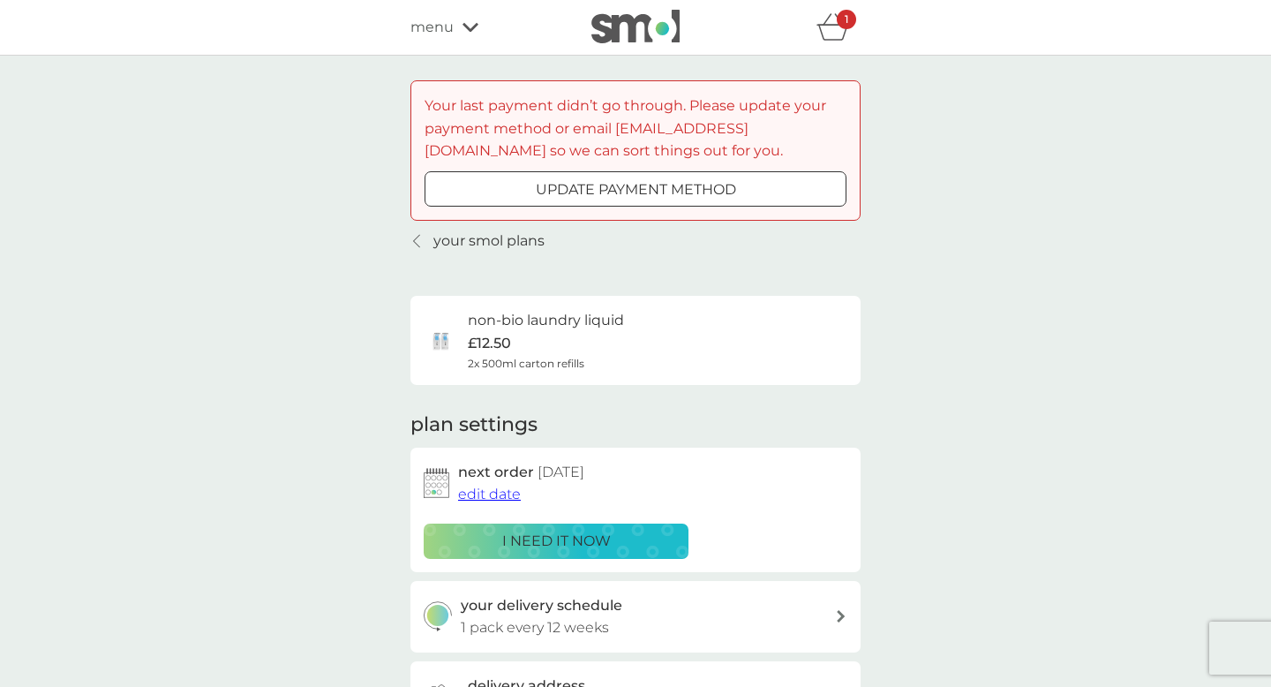
click at [474, 494] on span "edit date" at bounding box center [489, 494] width 63 height 17
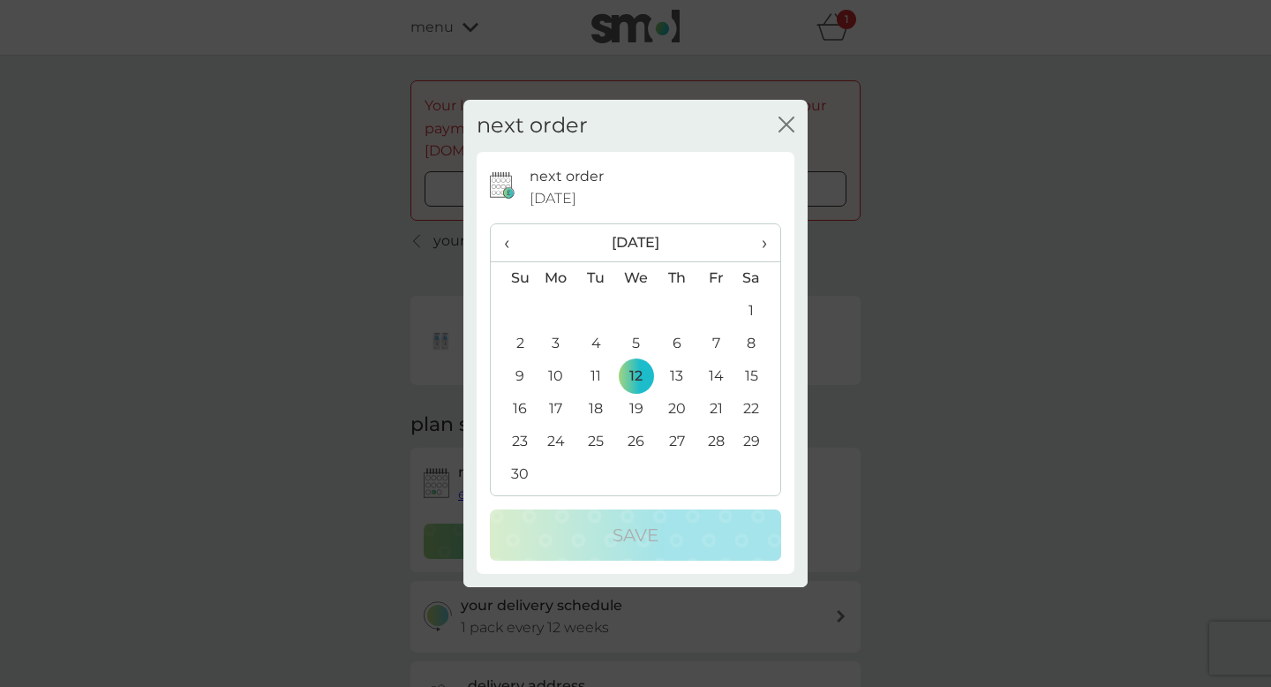
click at [507, 241] on span "‹" at bounding box center [513, 242] width 19 height 37
click at [521, 381] on td "12" at bounding box center [513, 376] width 45 height 33
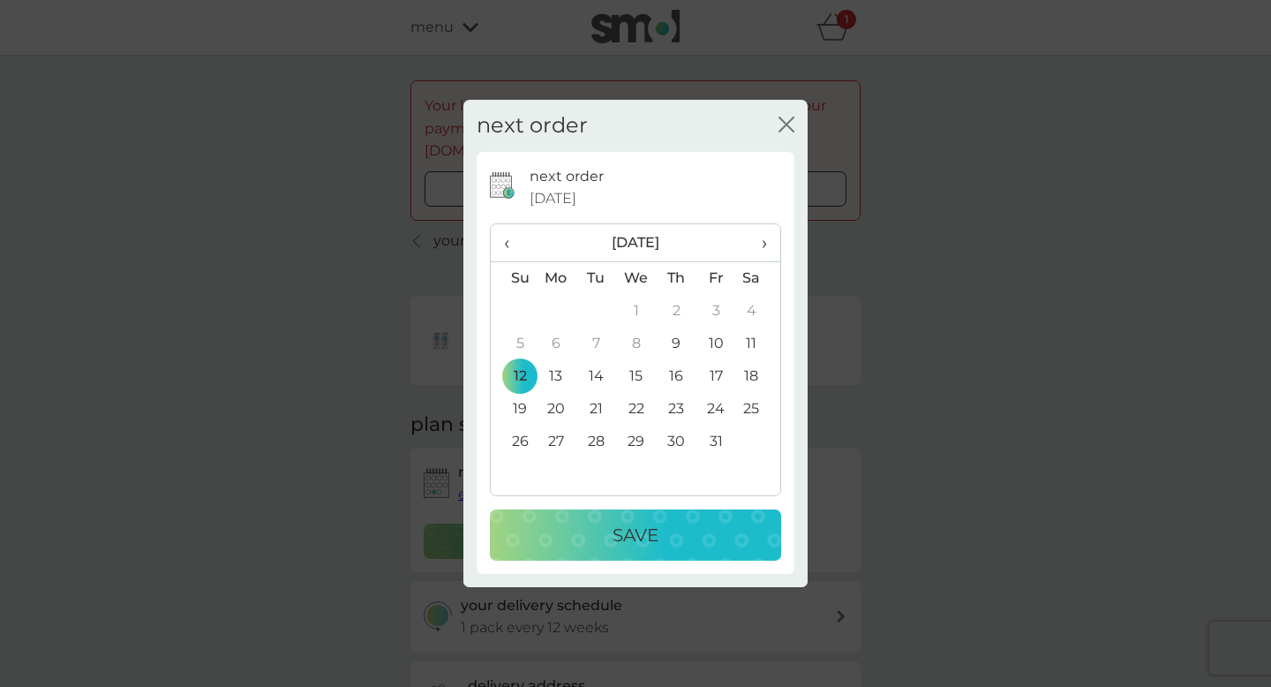
click at [608, 518] on button "Save" at bounding box center [635, 534] width 291 height 51
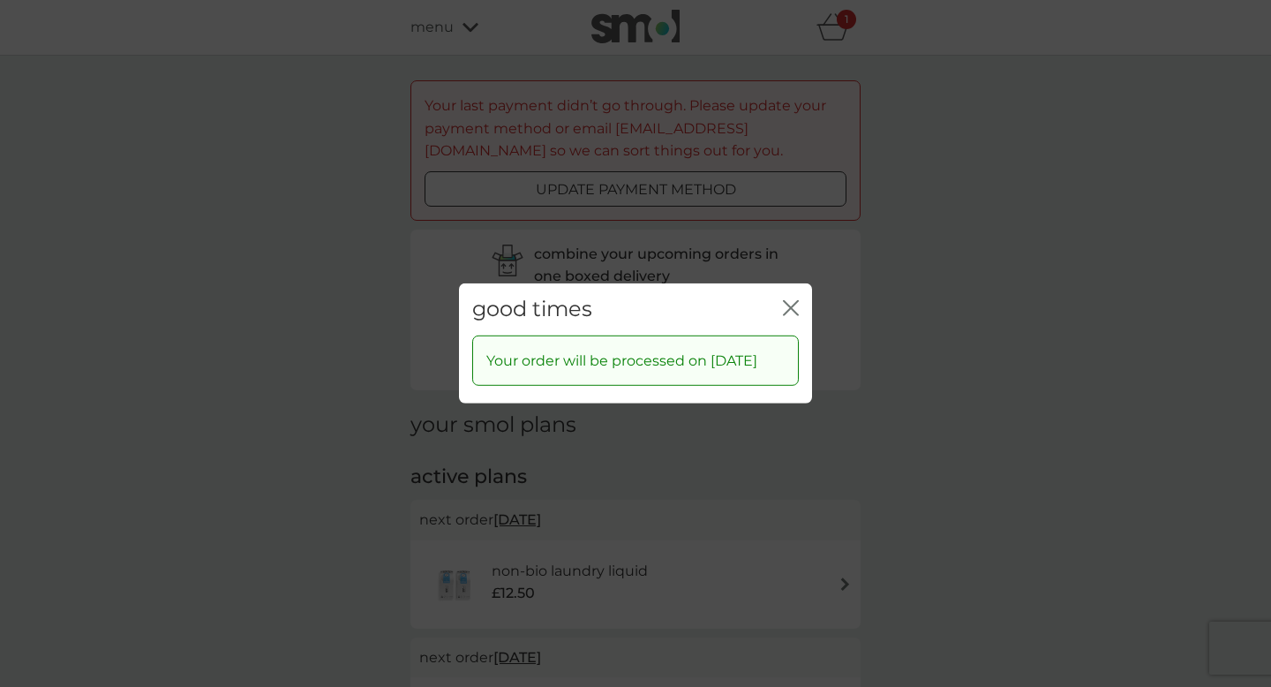
scroll to position [108, 0]
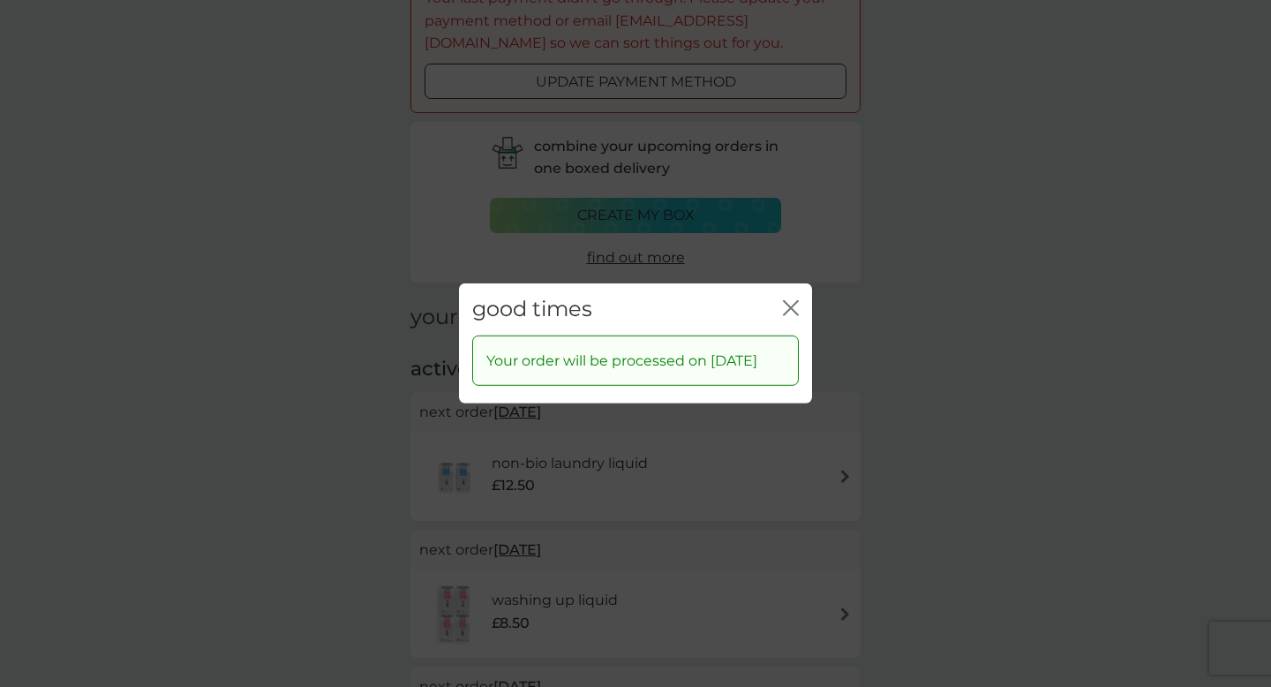
click at [152, 439] on div "good times close Your order will be processed on [DATE]" at bounding box center [635, 343] width 1271 height 687
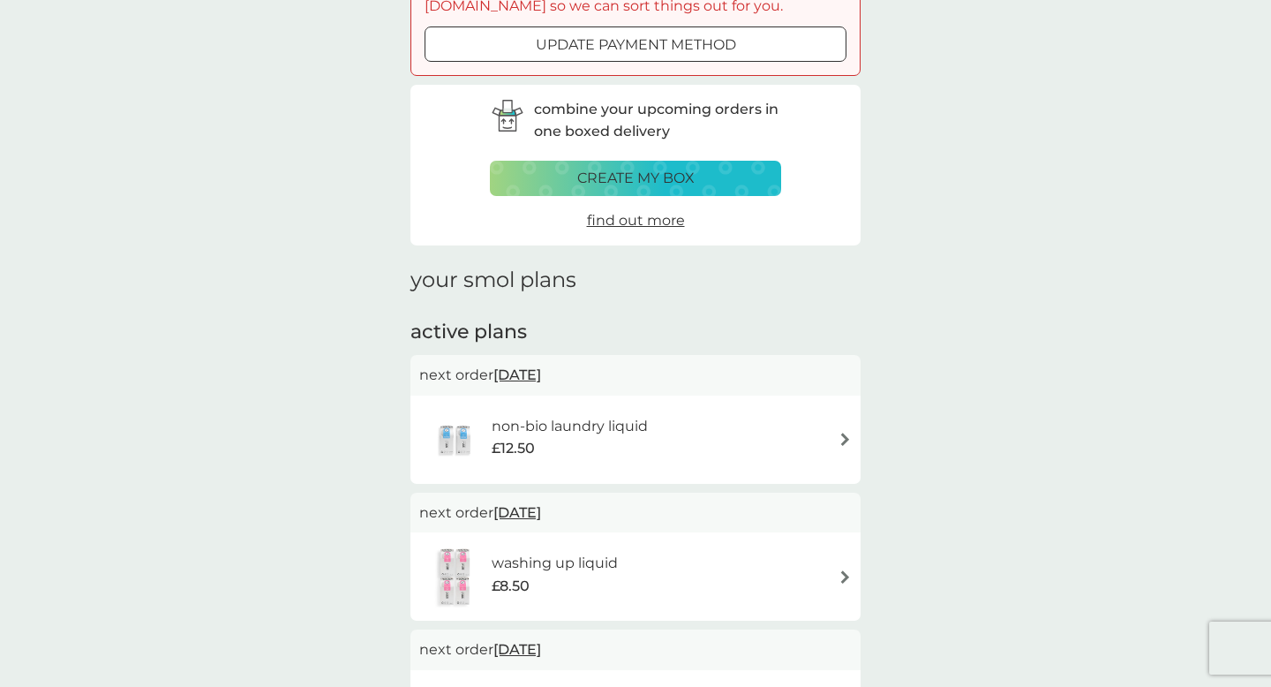
scroll to position [150, 0]
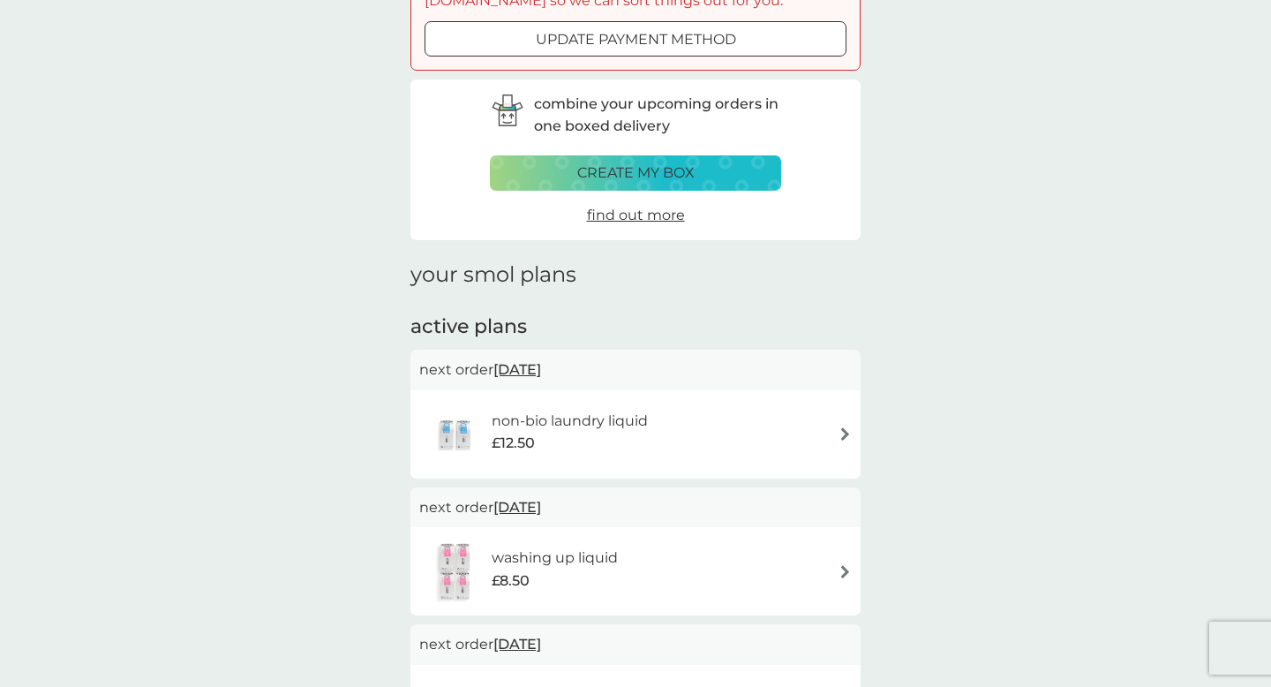
click at [845, 562] on div "washing up liquid £8.50" at bounding box center [635, 571] width 433 height 62
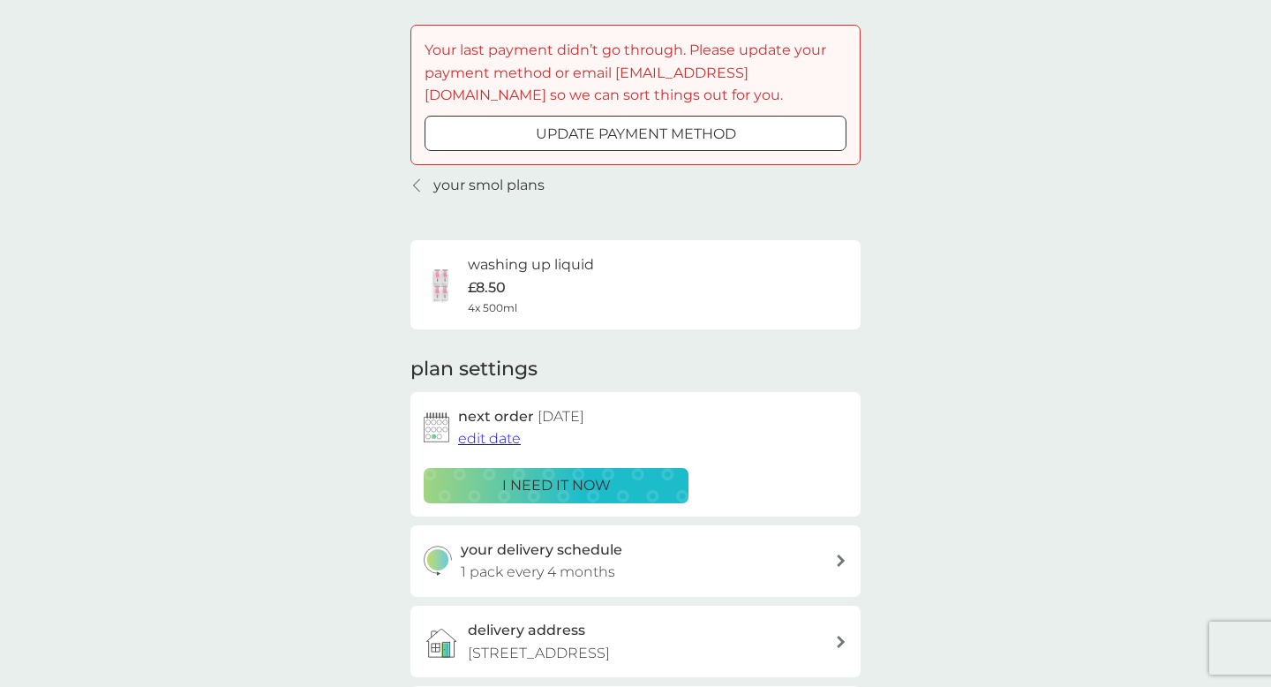
scroll to position [57, 0]
click at [625, 477] on div "i need it now" at bounding box center [556, 483] width 242 height 23
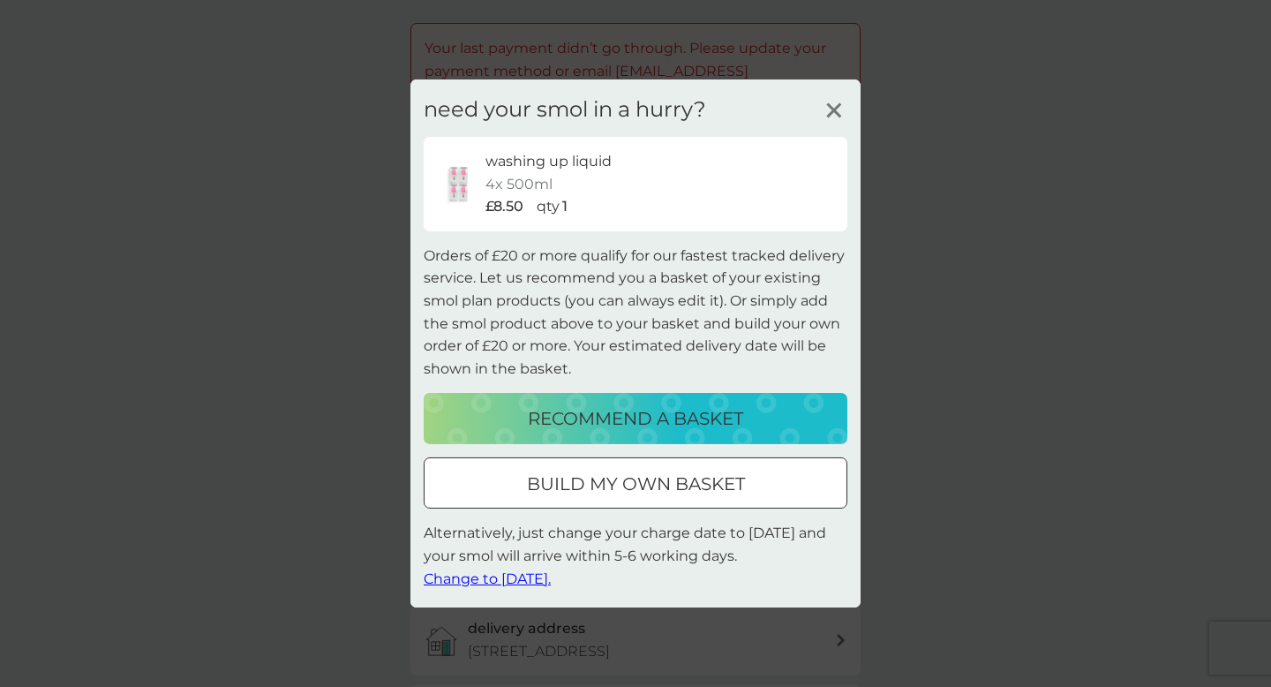
click at [834, 117] on icon at bounding box center [834, 110] width 26 height 26
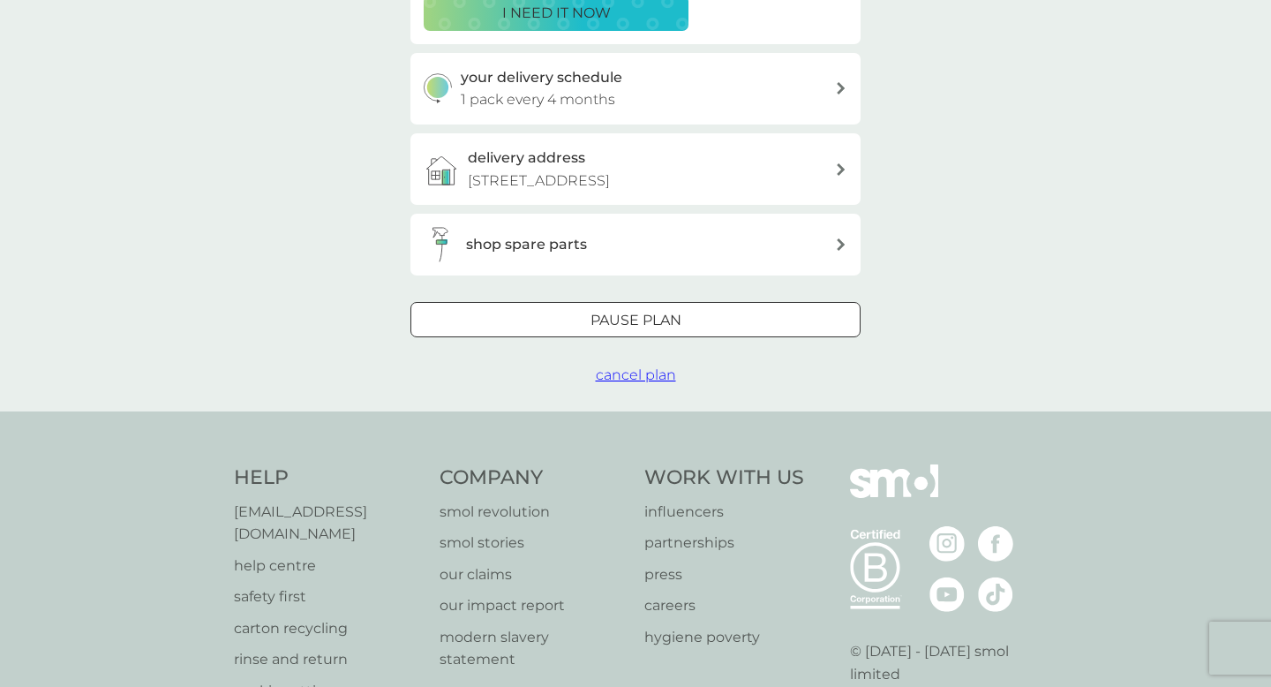
scroll to position [577, 0]
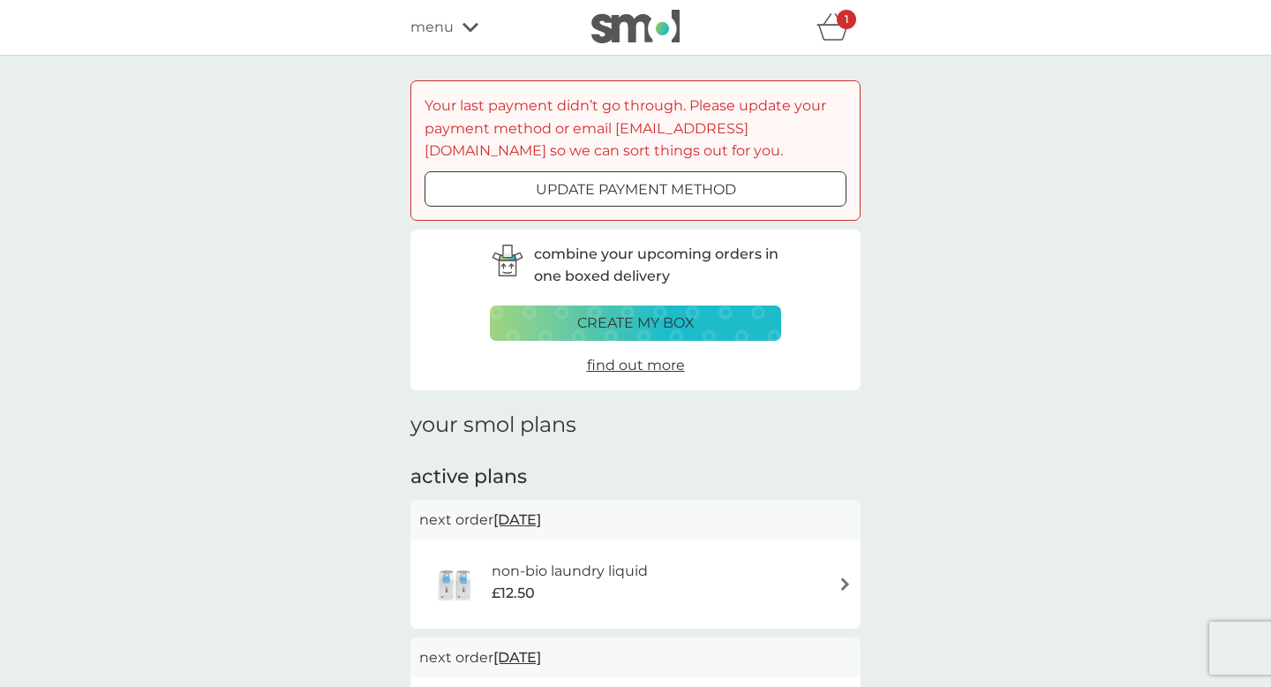
click at [582, 183] on p "update payment method" at bounding box center [636, 189] width 200 height 23
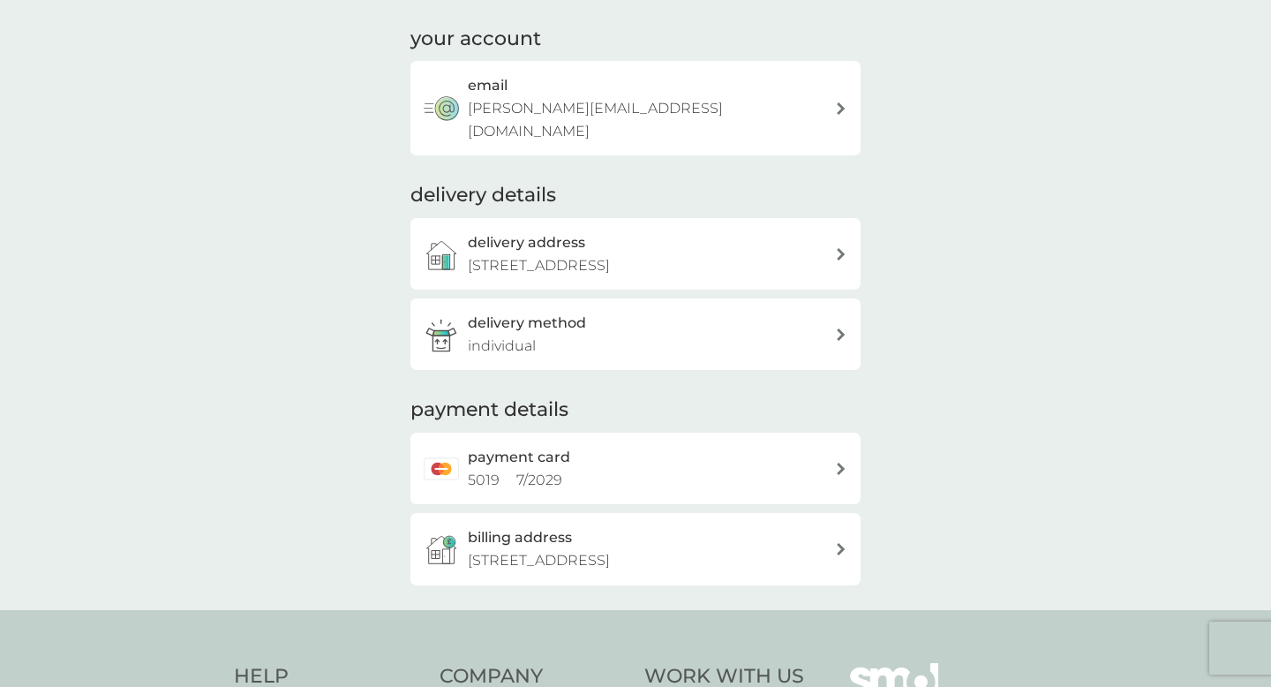
scroll to position [215, 0]
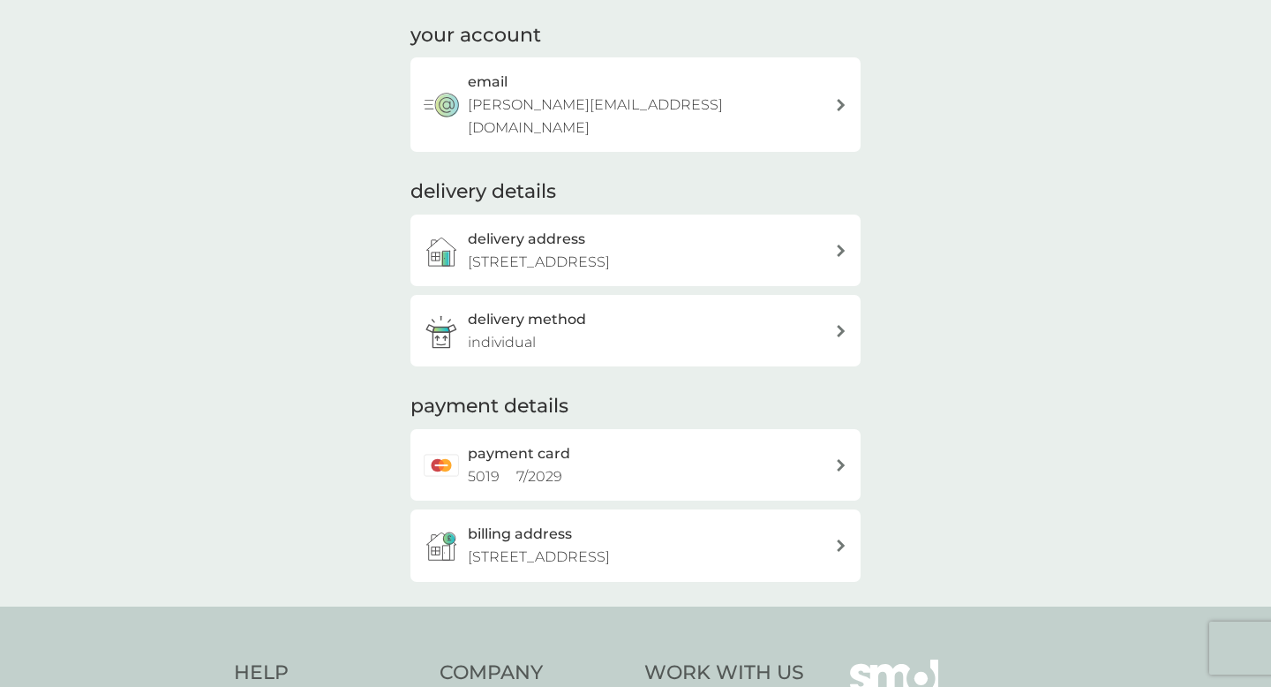
click at [617, 449] on div "payment card 5019 7 / 2029" at bounding box center [651, 464] width 367 height 45
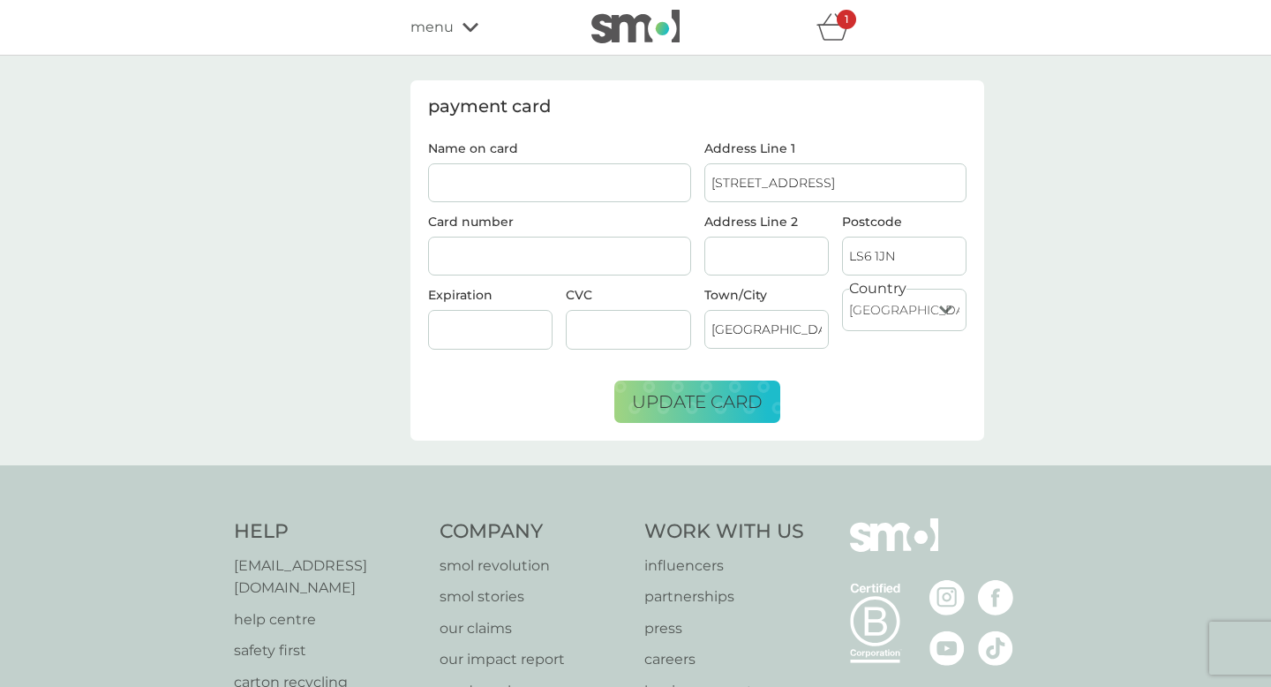
click at [476, 185] on input "Name on card" at bounding box center [559, 182] width 263 height 39
click at [203, 383] on div "payment card Name on card Card number Expiration CVC Address Line [GEOGRAPHIC_D…" at bounding box center [635, 261] width 1271 height 410
click at [504, 185] on input "Name on card" at bounding box center [559, 182] width 263 height 39
click at [617, 182] on input "Name on card" at bounding box center [559, 182] width 263 height 39
type input "[PERSON_NAME]"
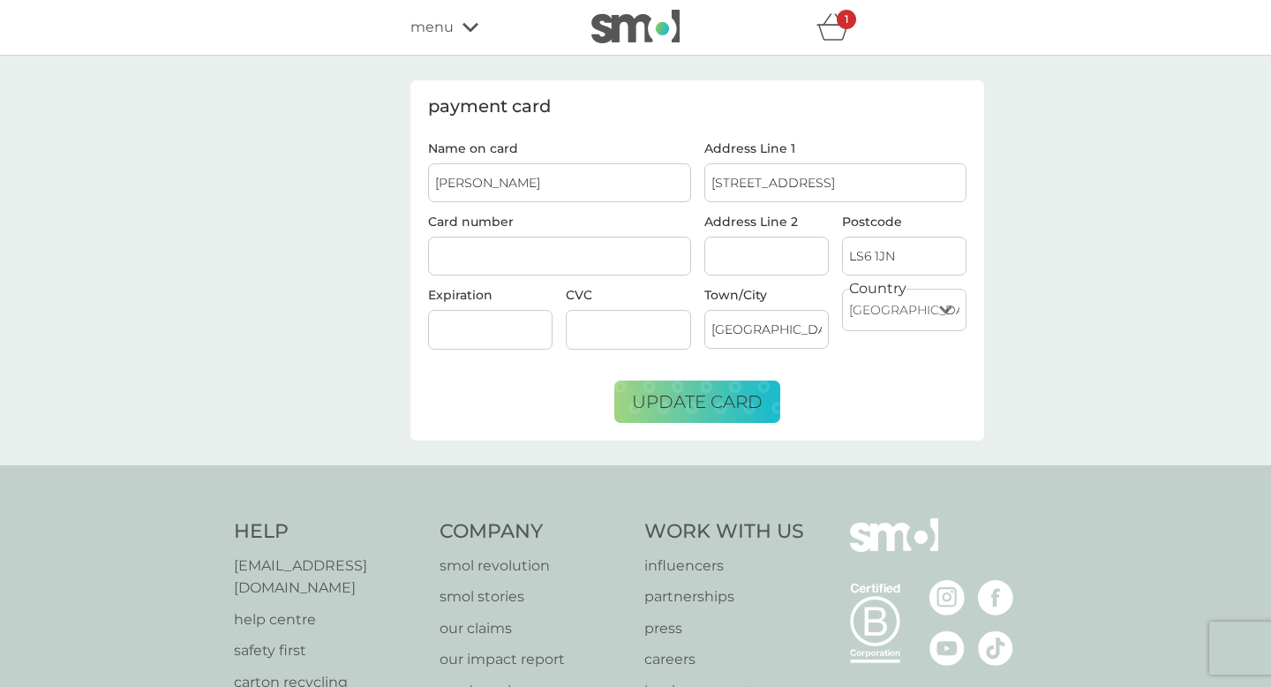
click at [504, 241] on div at bounding box center [559, 257] width 263 height 40
click at [750, 258] on input "Address Line 2" at bounding box center [766, 256] width 124 height 39
click at [756, 333] on input "[GEOGRAPHIC_DATA]" at bounding box center [766, 329] width 124 height 39
click at [992, 380] on div "payment card Name on card [PERSON_NAME] Card number Expiration CVC Address Line…" at bounding box center [635, 261] width 1271 height 410
click at [735, 404] on span "update card" at bounding box center [697, 401] width 131 height 21
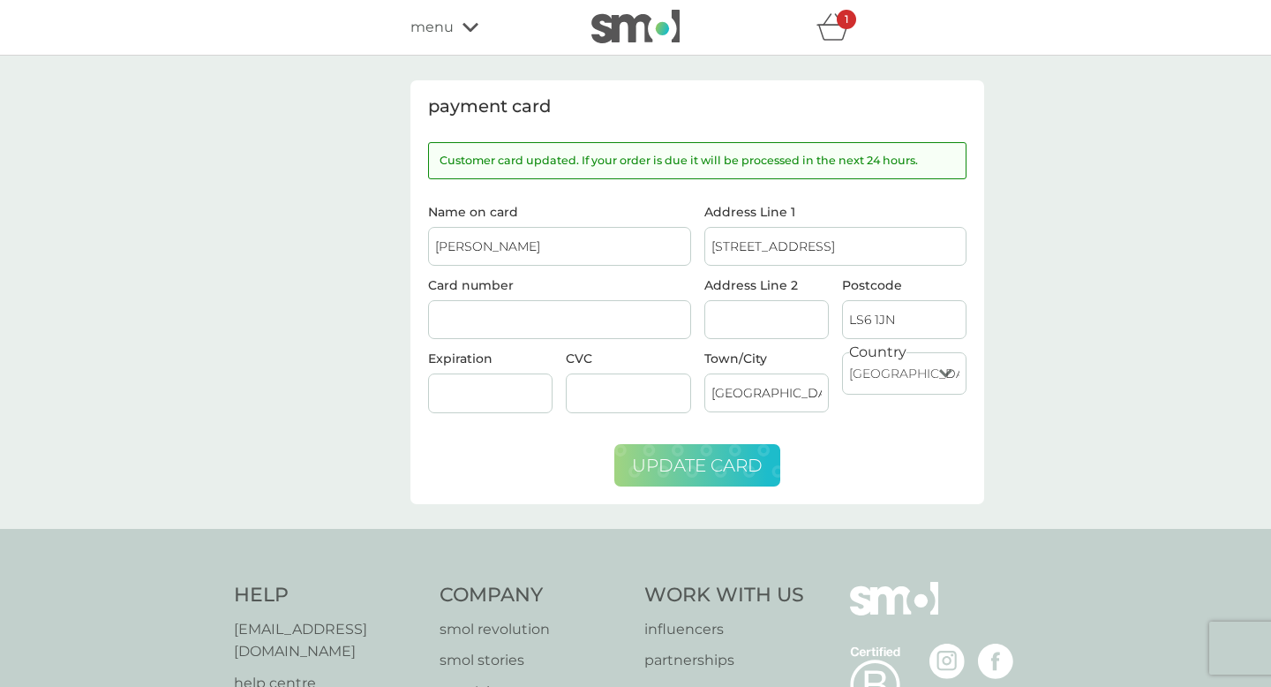
click at [463, 29] on icon at bounding box center [471, 27] width 16 height 11
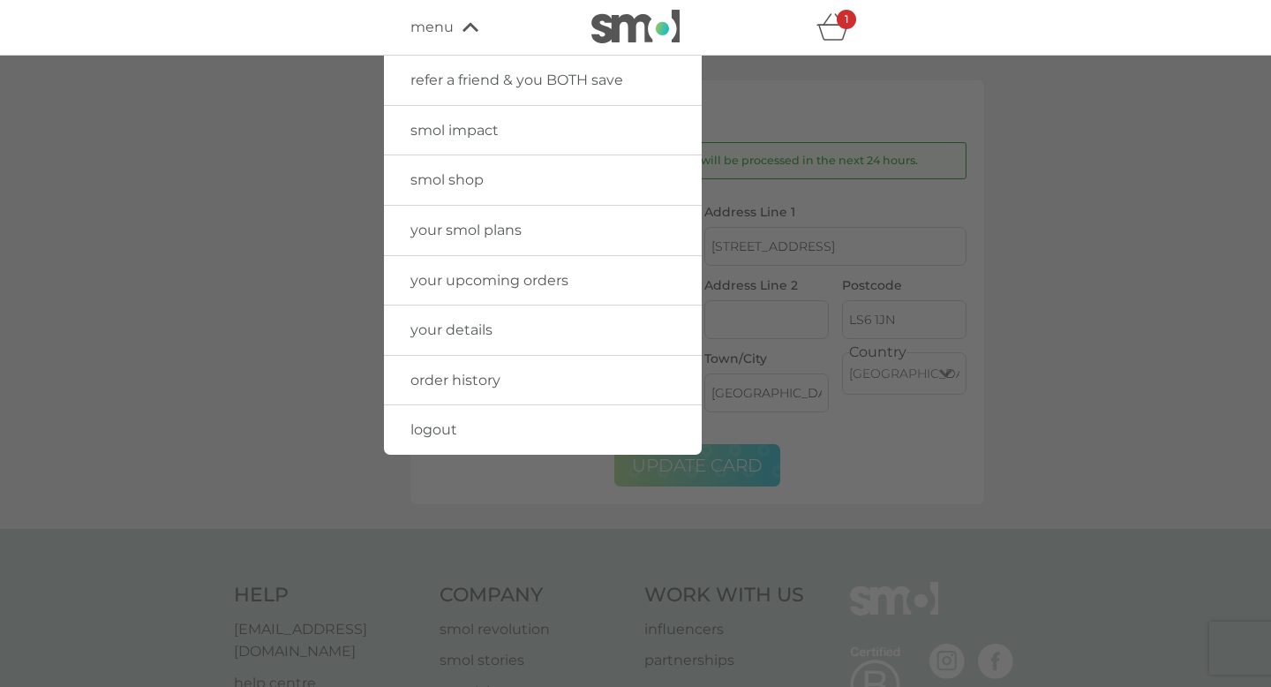
click at [825, 31] on icon "basket" at bounding box center [834, 26] width 34 height 27
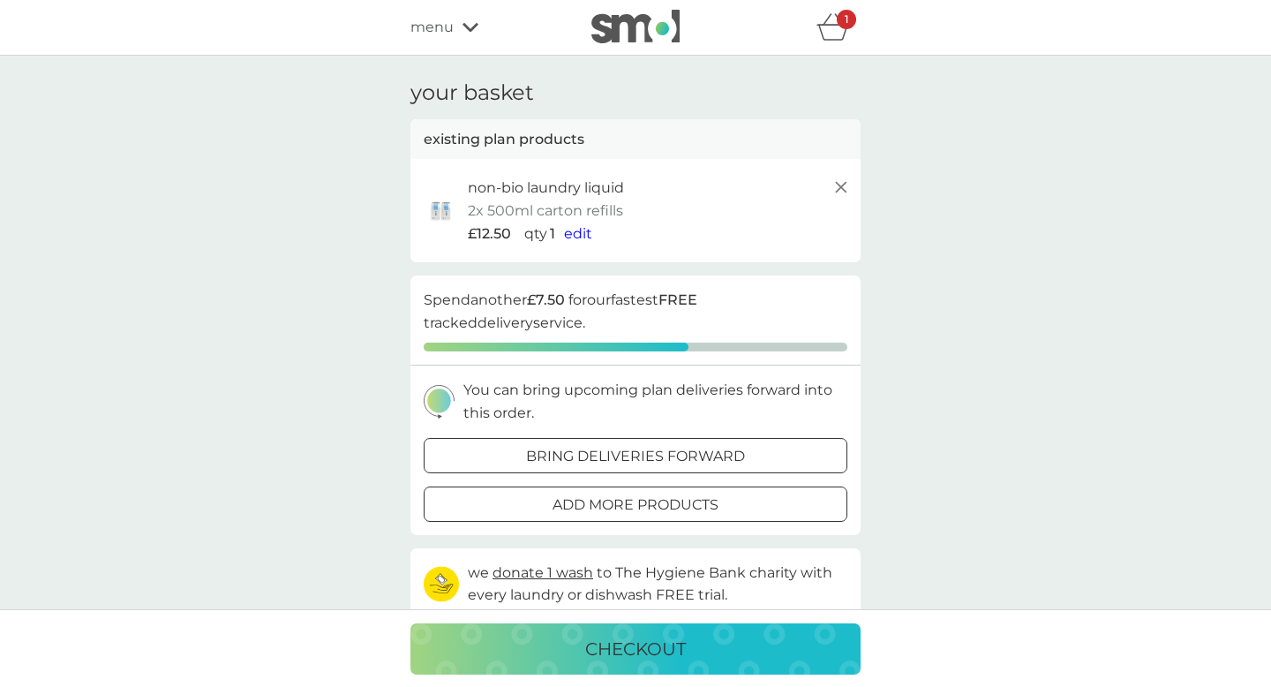
click at [442, 36] on span "menu" at bounding box center [432, 27] width 43 height 23
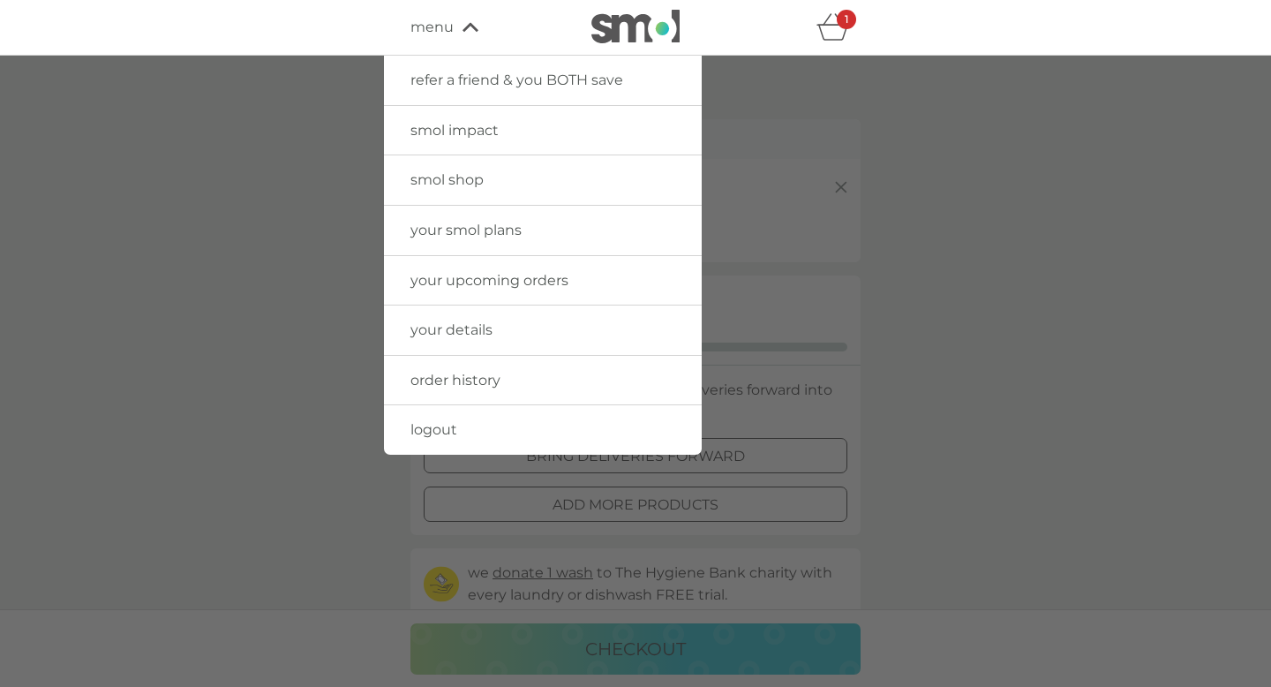
click at [817, 28] on icon "basket" at bounding box center [834, 26] width 34 height 27
click at [953, 170] on div at bounding box center [635, 399] width 1271 height 687
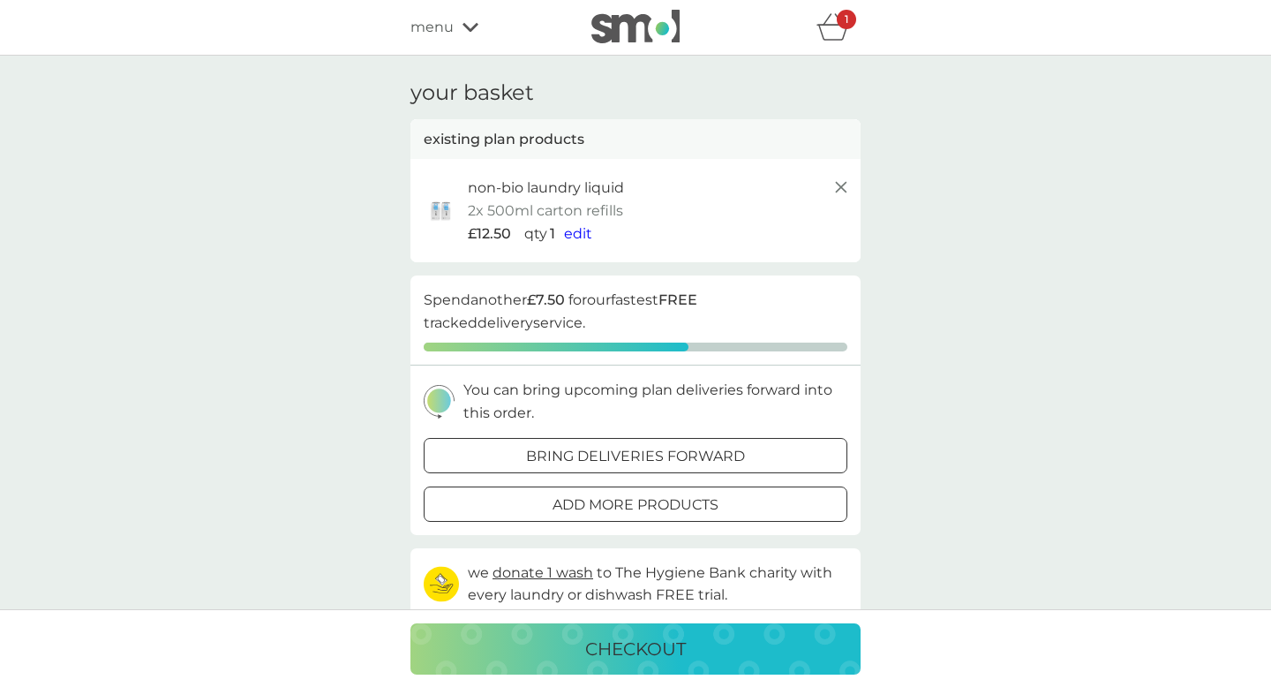
click at [840, 42] on div "1" at bounding box center [839, 27] width 44 height 35
click at [477, 31] on icon at bounding box center [471, 27] width 16 height 11
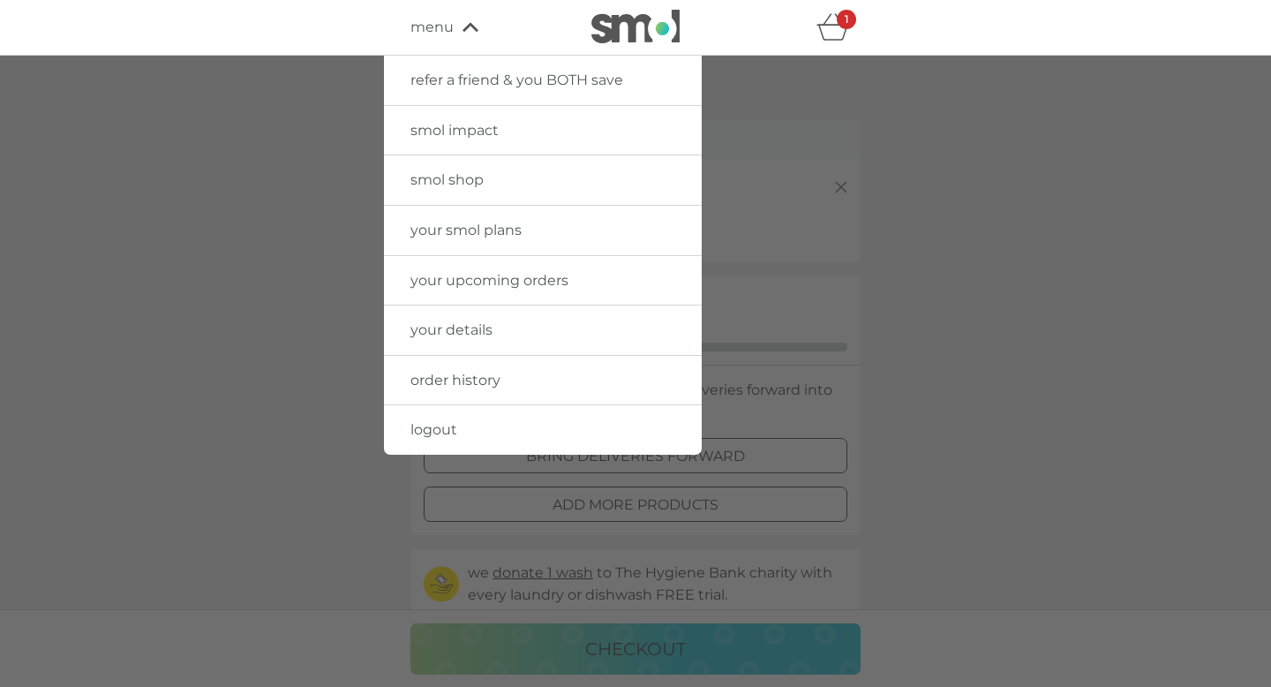
click at [457, 225] on span "your smol plans" at bounding box center [466, 230] width 111 height 17
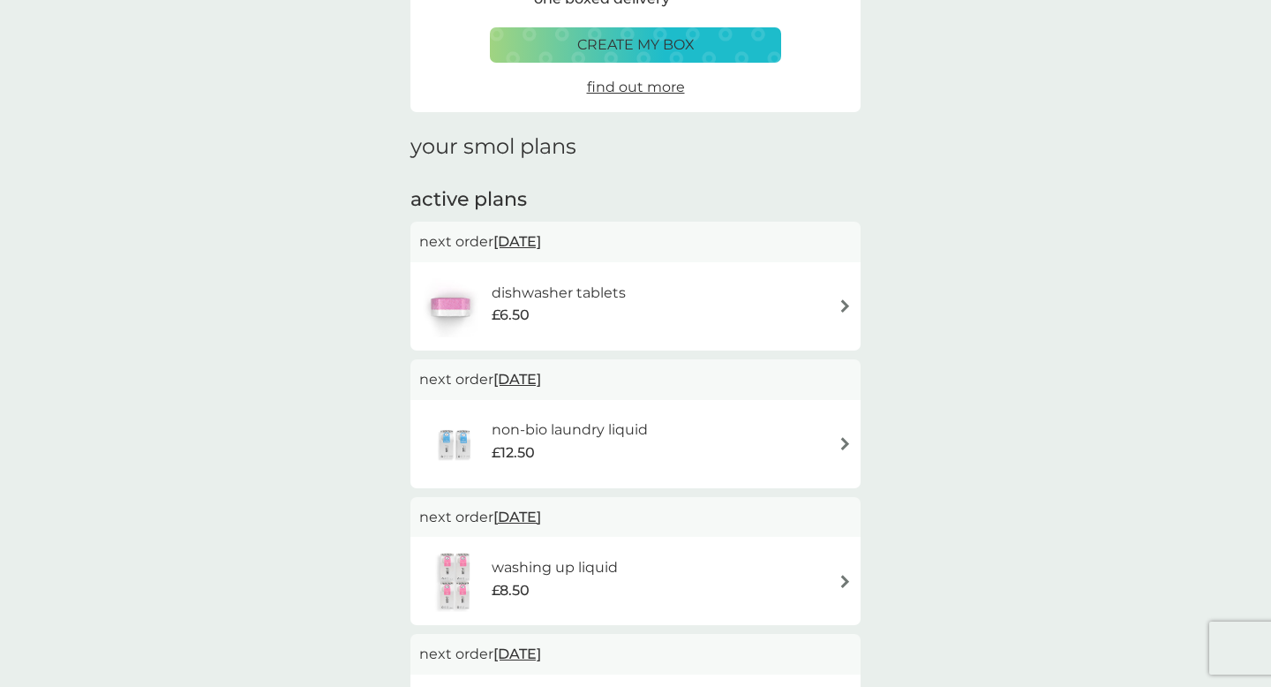
scroll to position [132, 0]
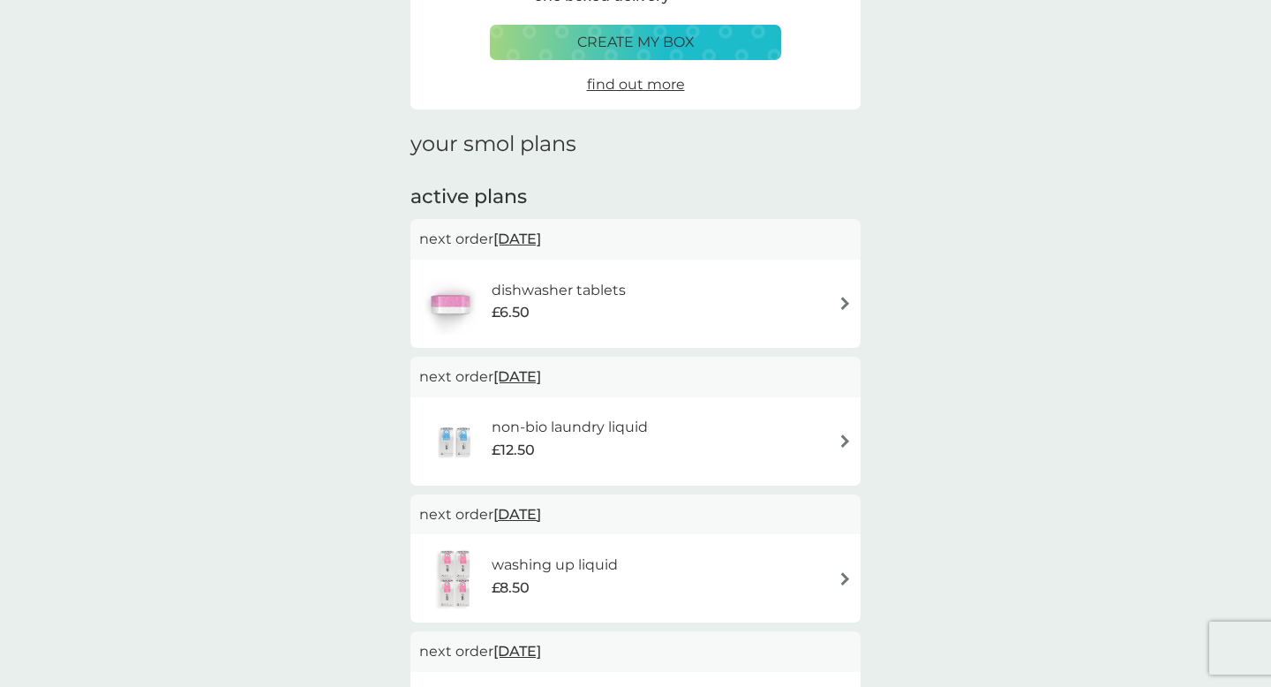
click at [848, 300] on img at bounding box center [845, 303] width 13 height 13
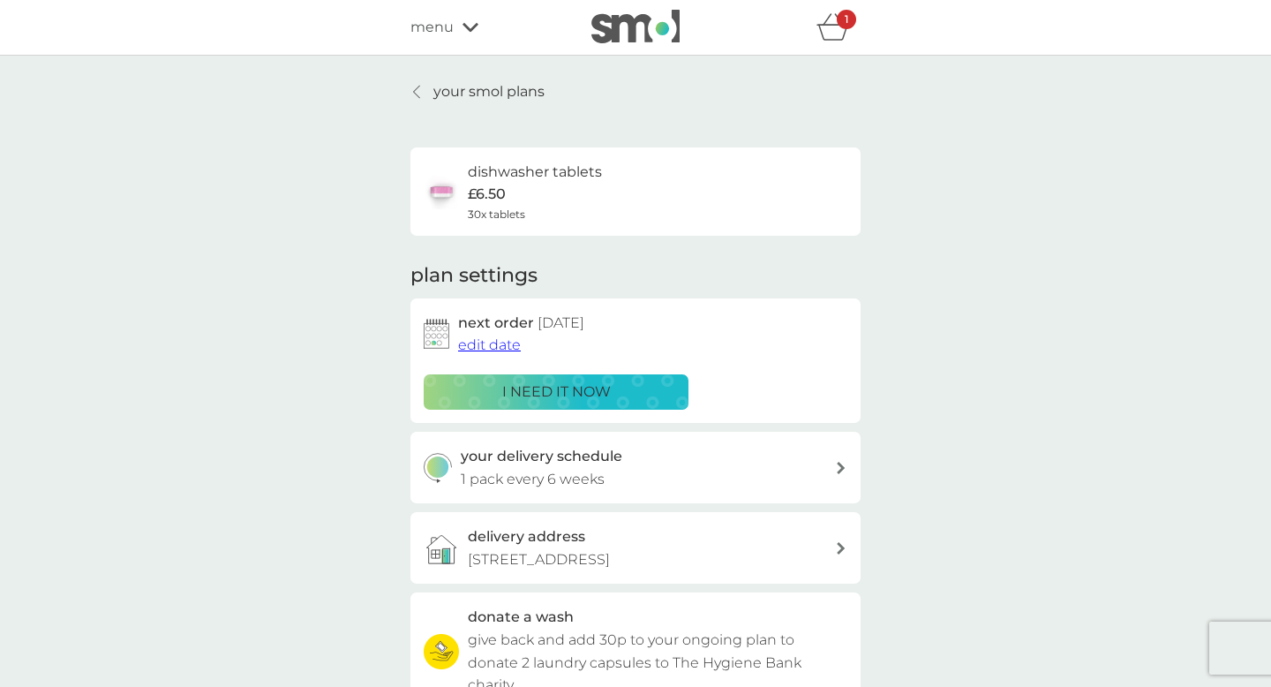
click at [491, 346] on span "edit date" at bounding box center [489, 344] width 63 height 17
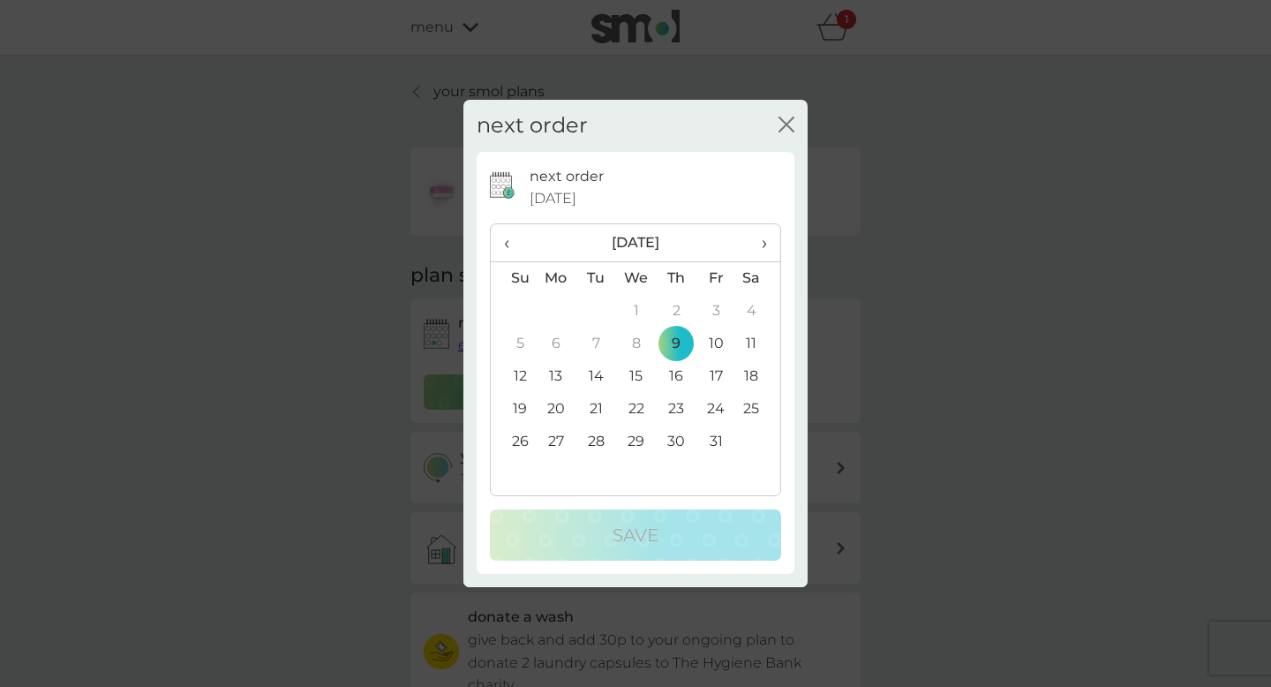
click at [528, 374] on td "12" at bounding box center [513, 376] width 45 height 33
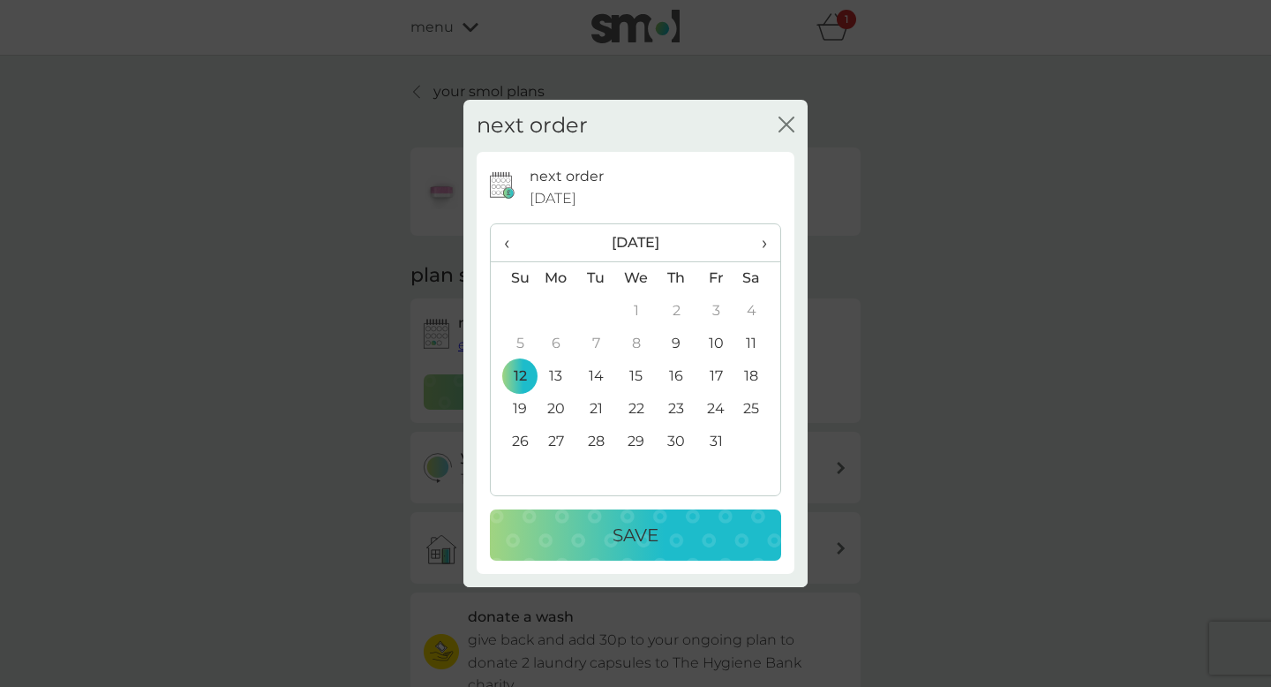
click at [597, 531] on div "Save" at bounding box center [636, 535] width 256 height 28
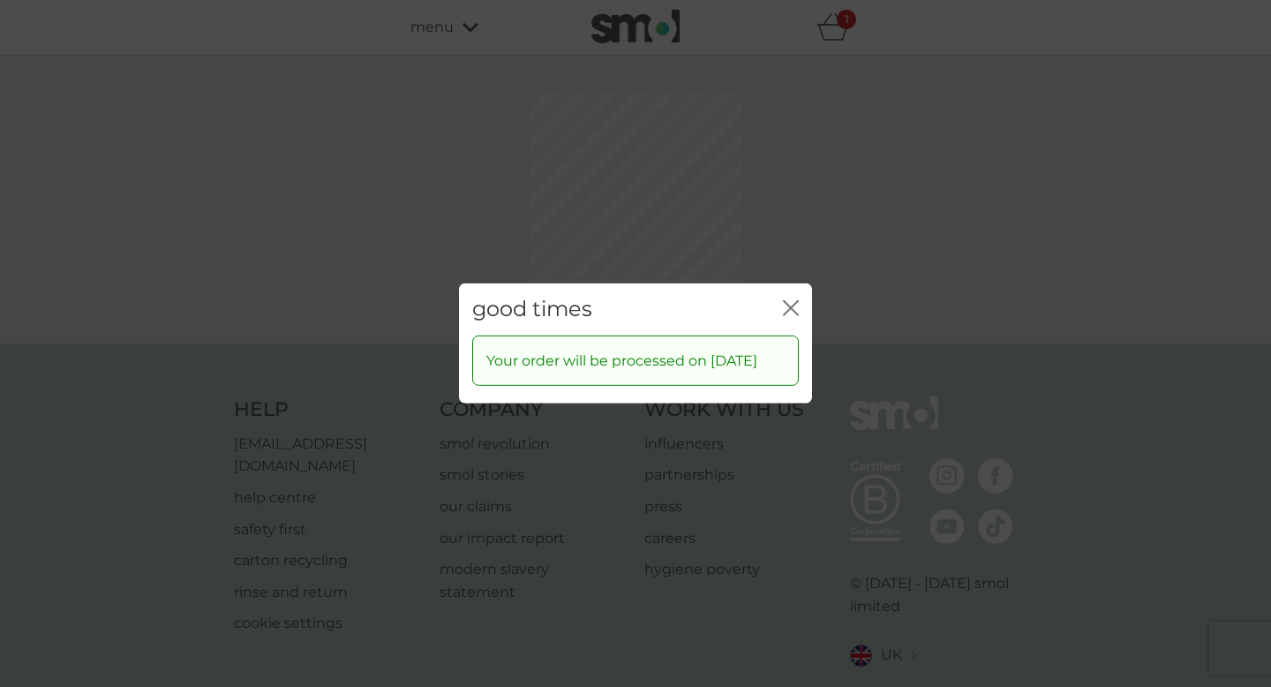
click at [1037, 258] on div "good times close Your order will be processed on [DATE]" at bounding box center [635, 343] width 1271 height 687
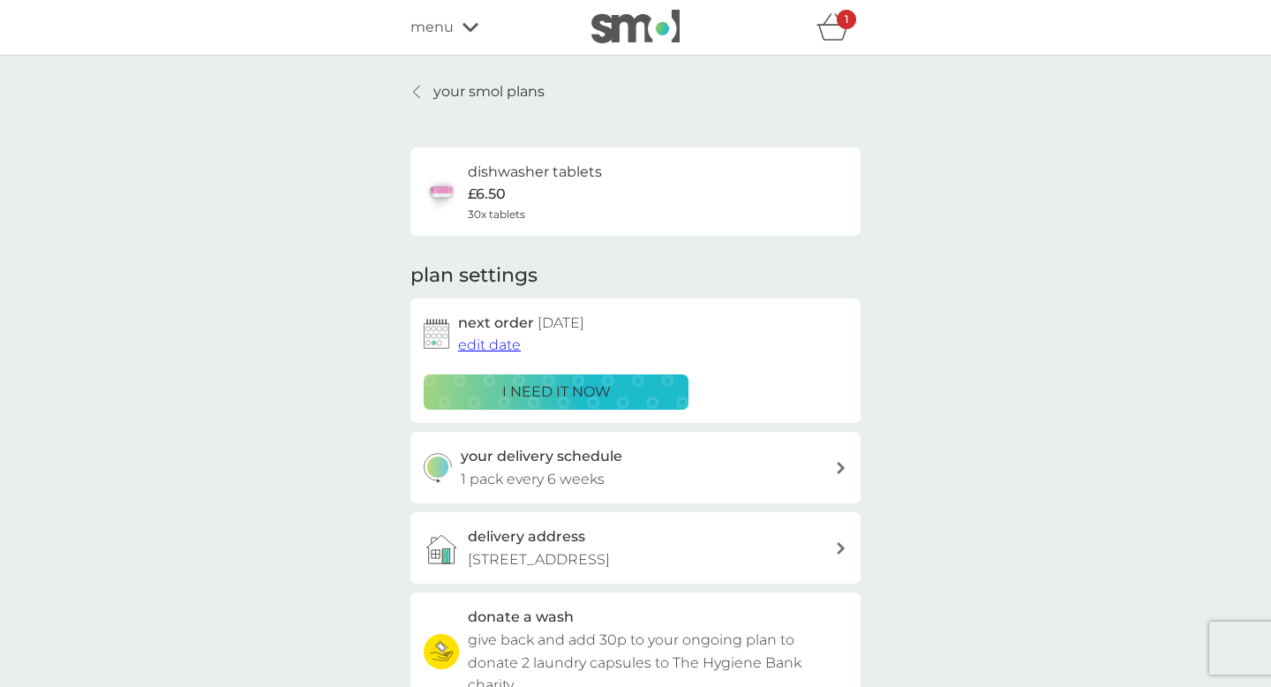
click at [484, 98] on p "your smol plans" at bounding box center [488, 91] width 111 height 23
